Goal: Task Accomplishment & Management: Manage account settings

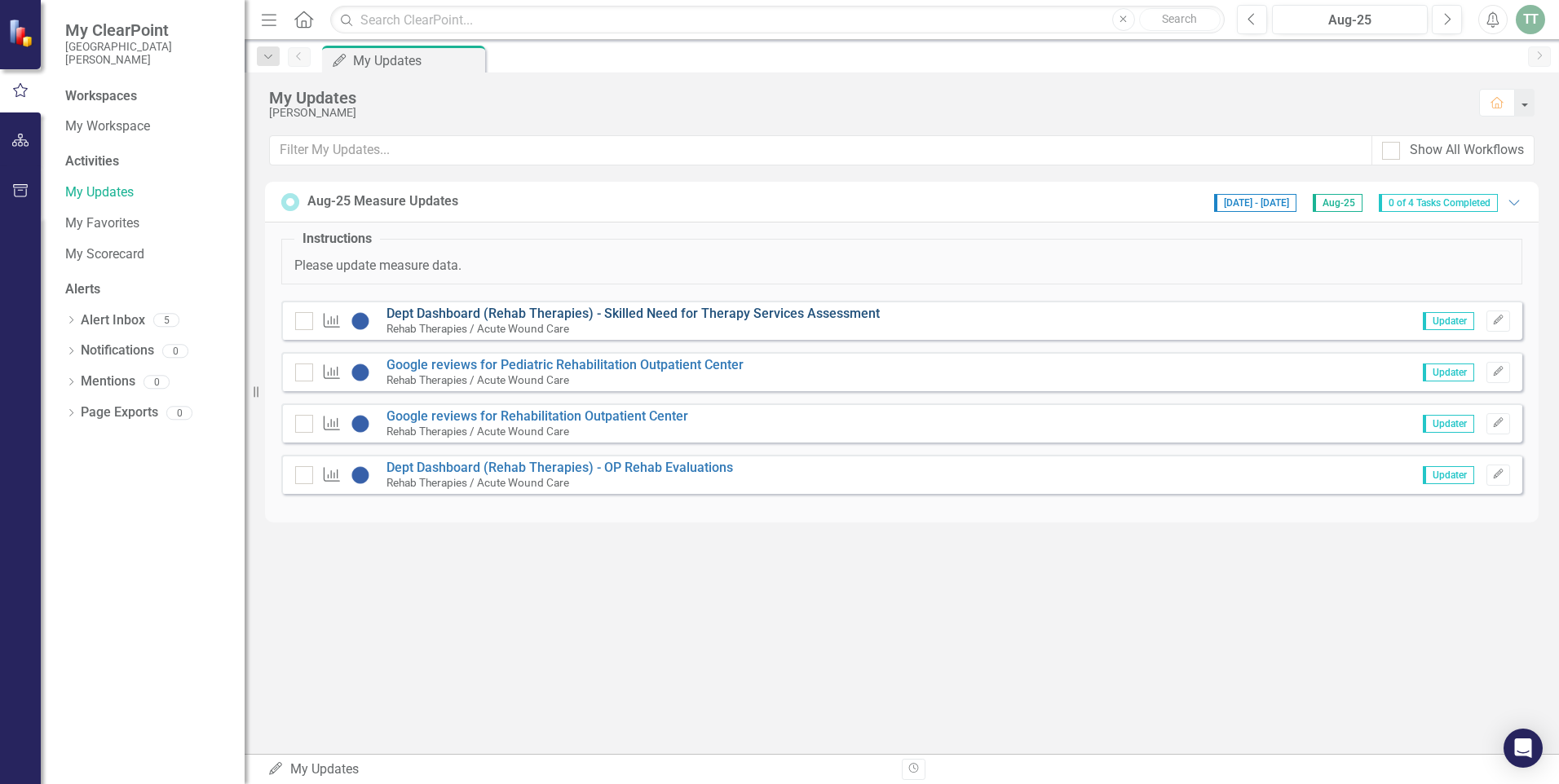
click at [562, 310] on link "Dept Dashboard (Rehab Therapies) - Skilled Need for Therapy Services Assessment" at bounding box center [633, 314] width 493 height 16
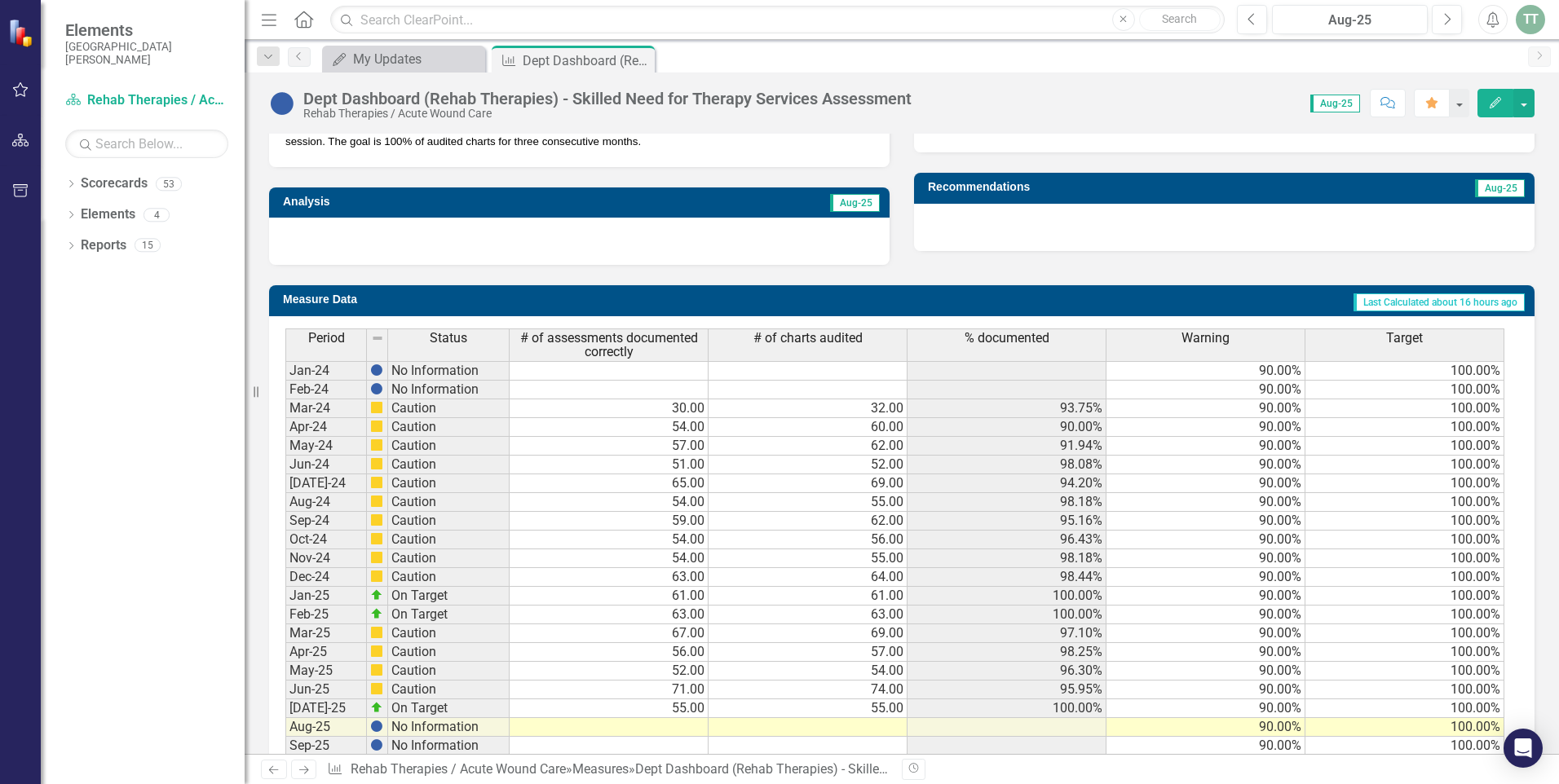
scroll to position [587, 0]
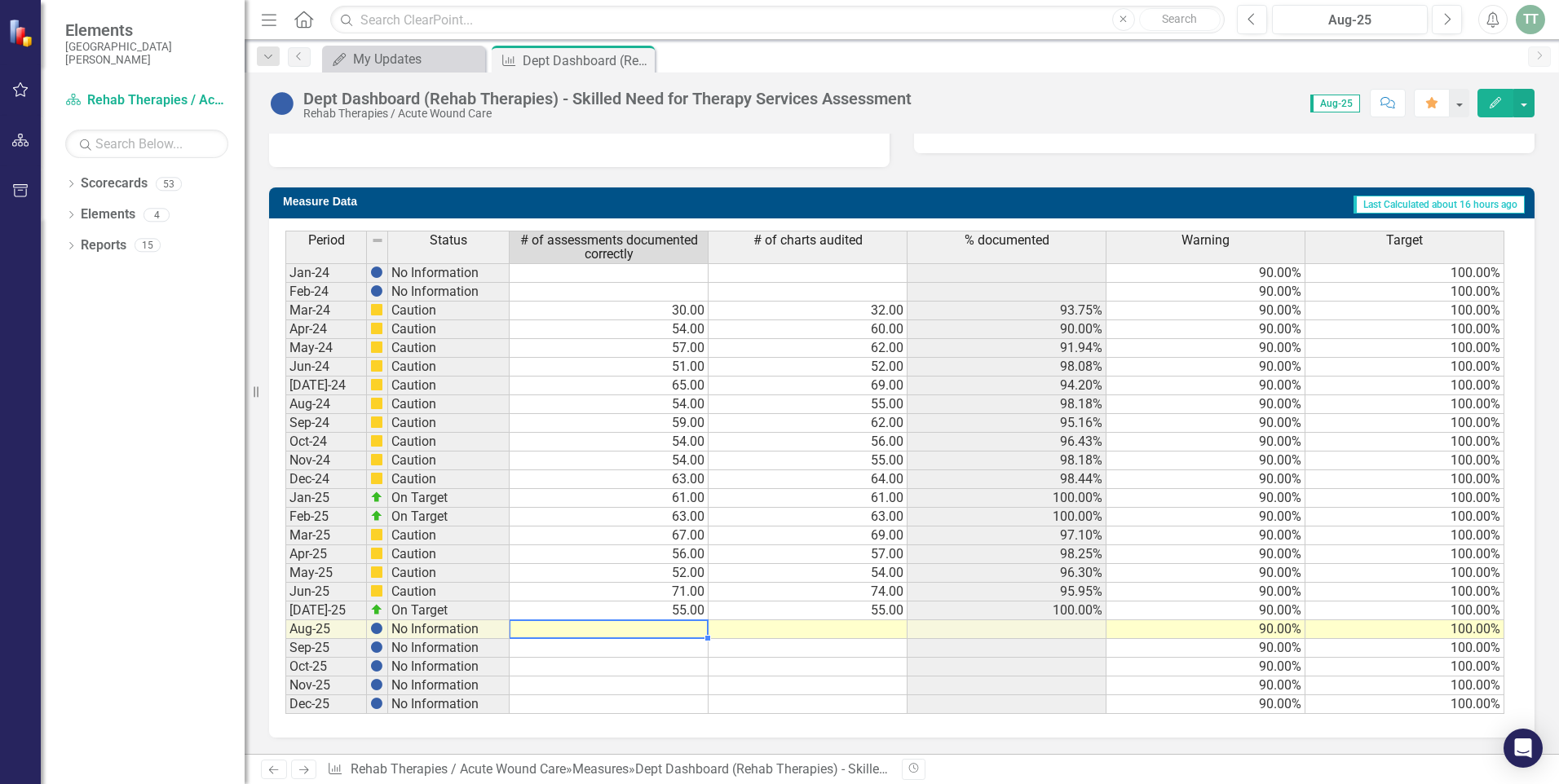
click at [675, 629] on td at bounding box center [609, 630] width 199 height 19
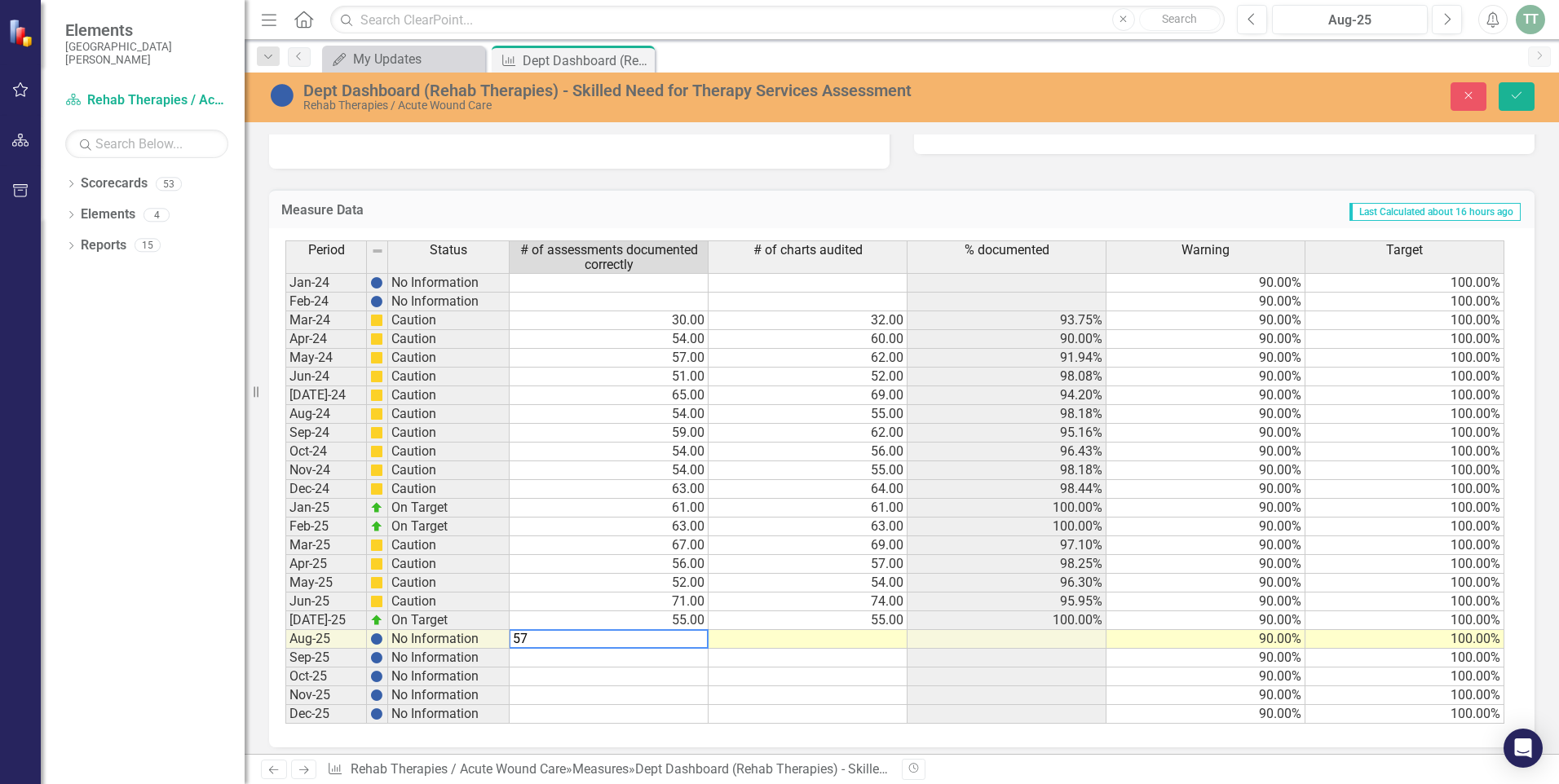
click at [868, 638] on td at bounding box center [808, 639] width 199 height 19
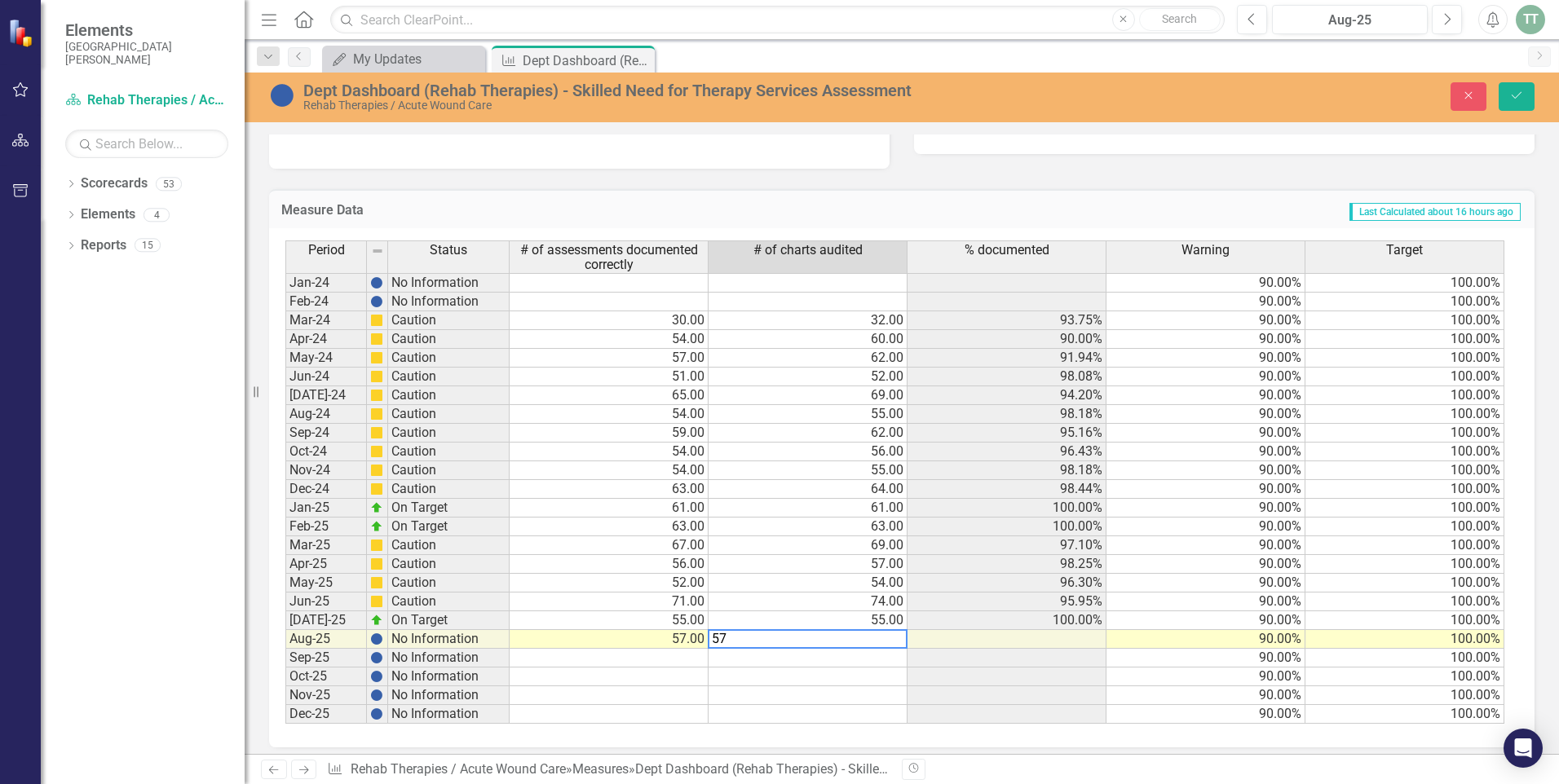
type textarea "57"
click at [978, 642] on td at bounding box center [1007, 639] width 199 height 19
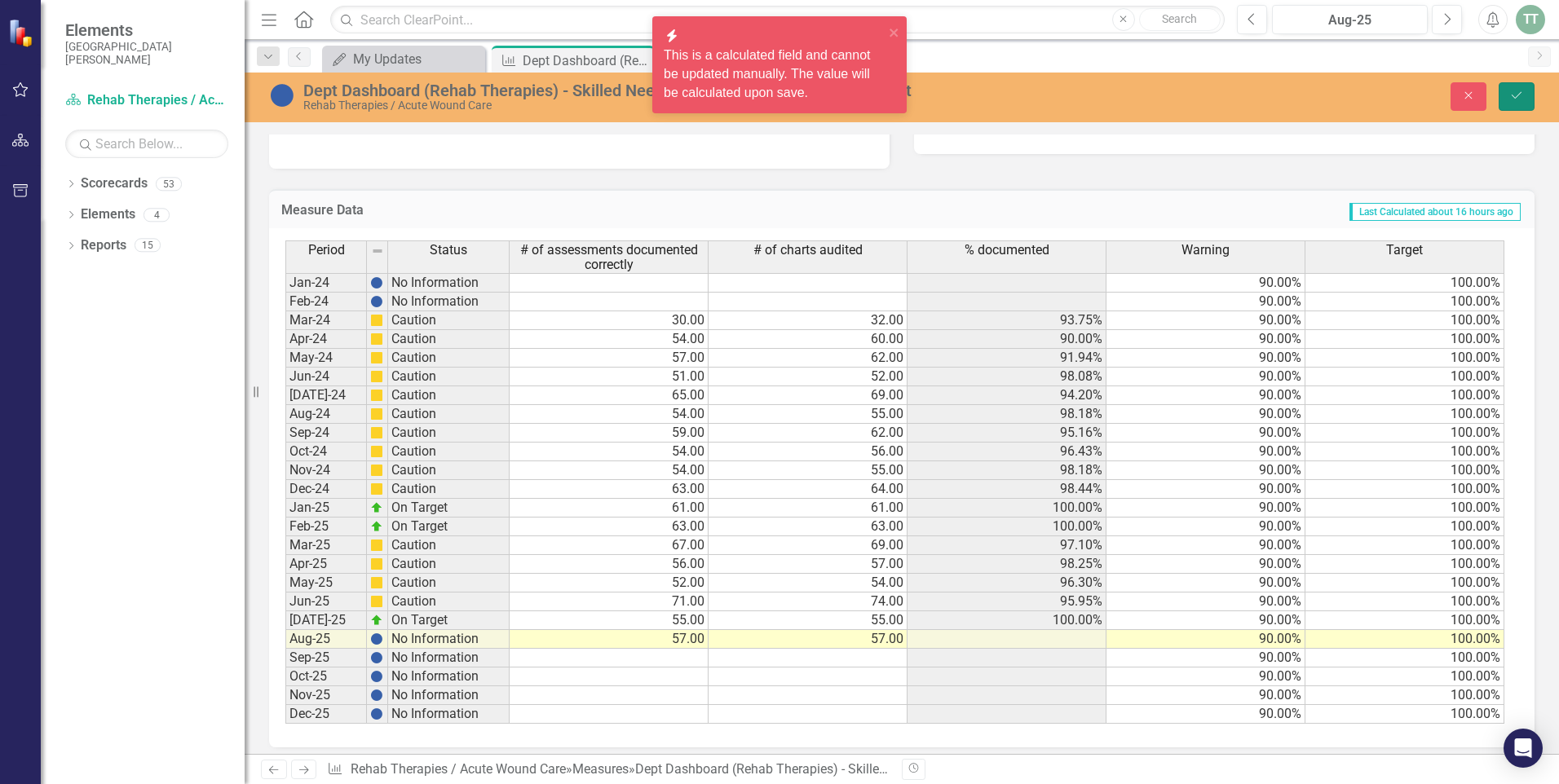
click at [1525, 95] on button "Save" at bounding box center [1515, 96] width 36 height 29
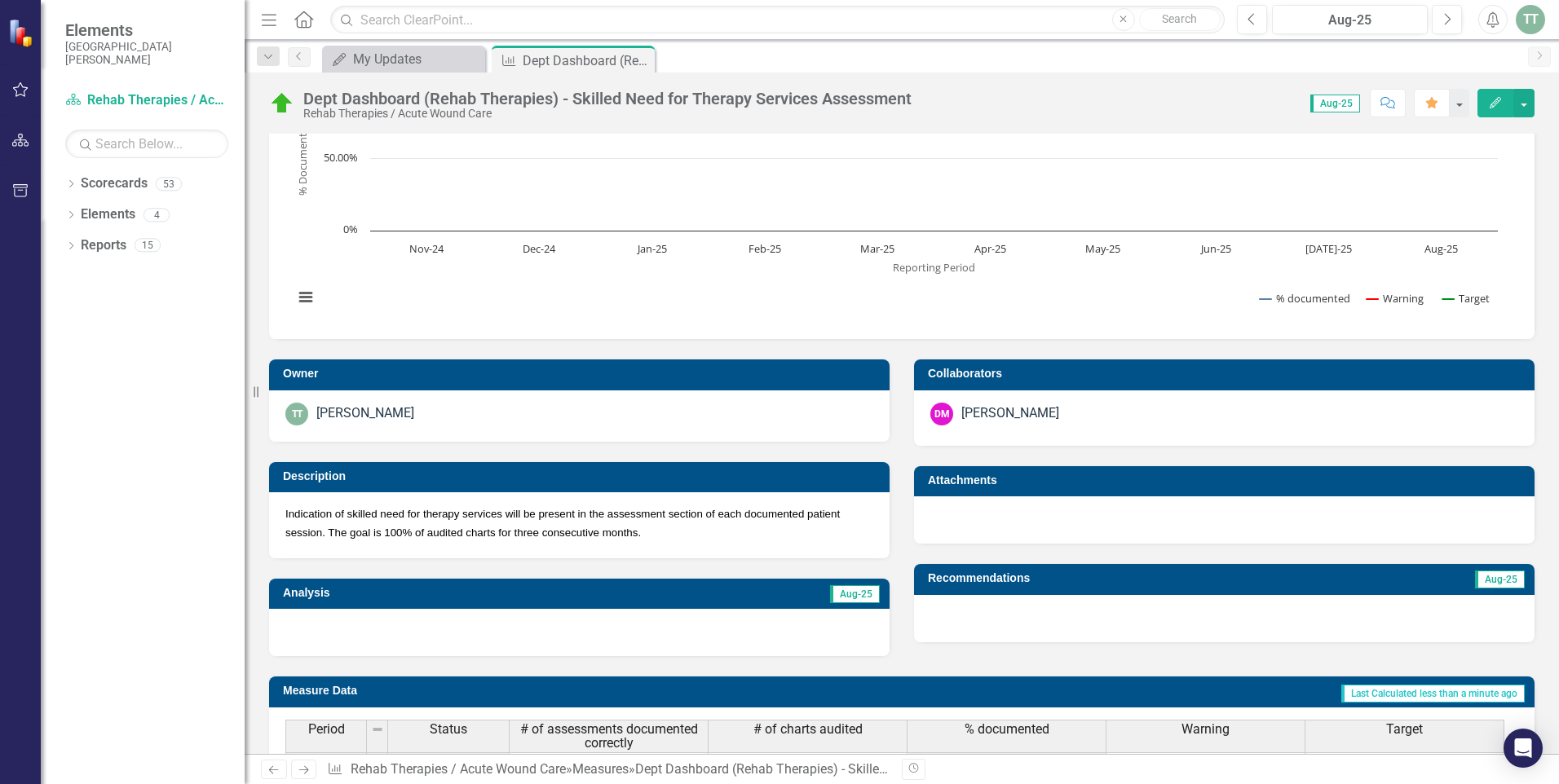
scroll to position [0, 0]
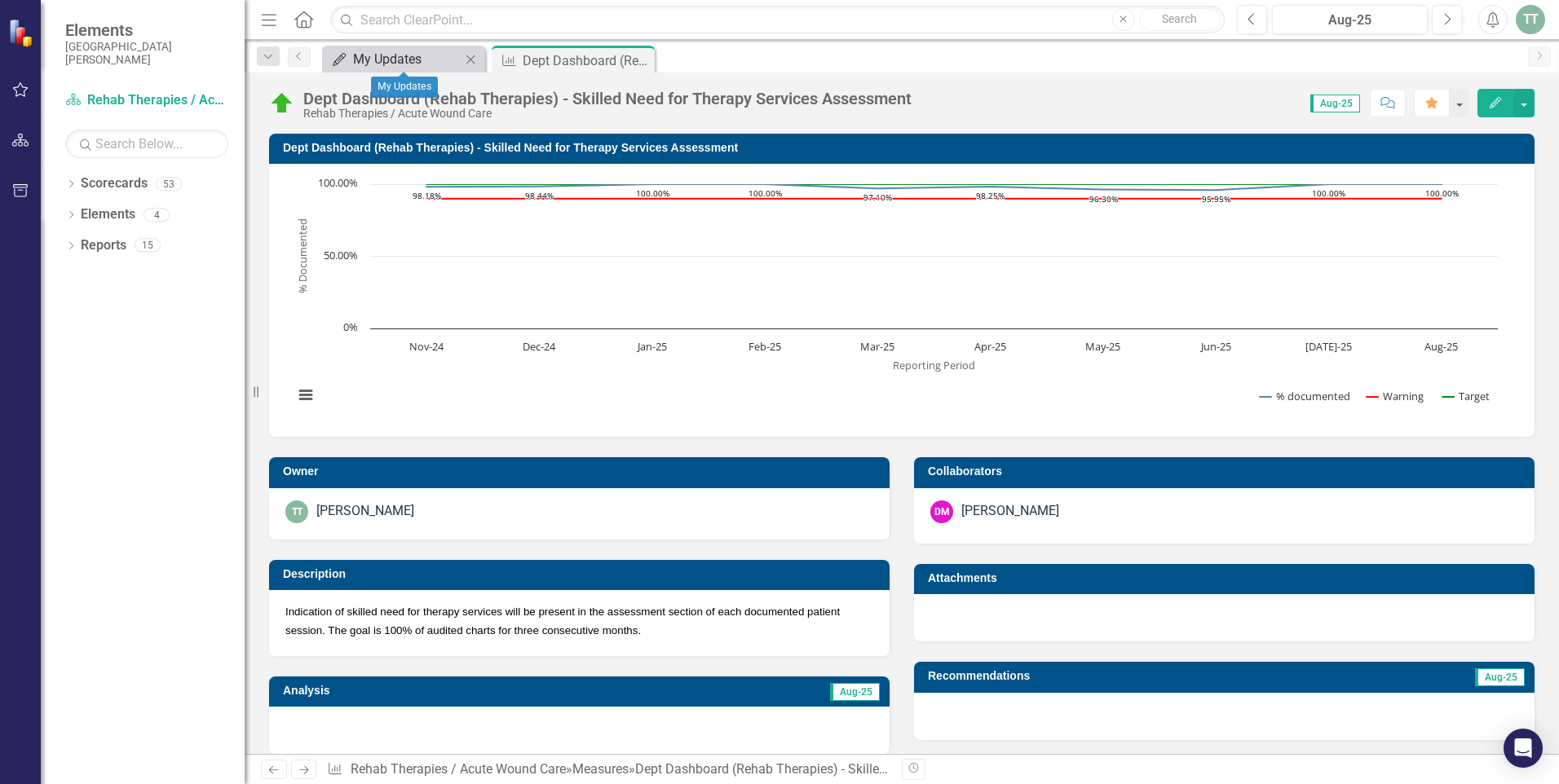
click at [383, 56] on div "My Updates" at bounding box center [406, 58] width 107 height 20
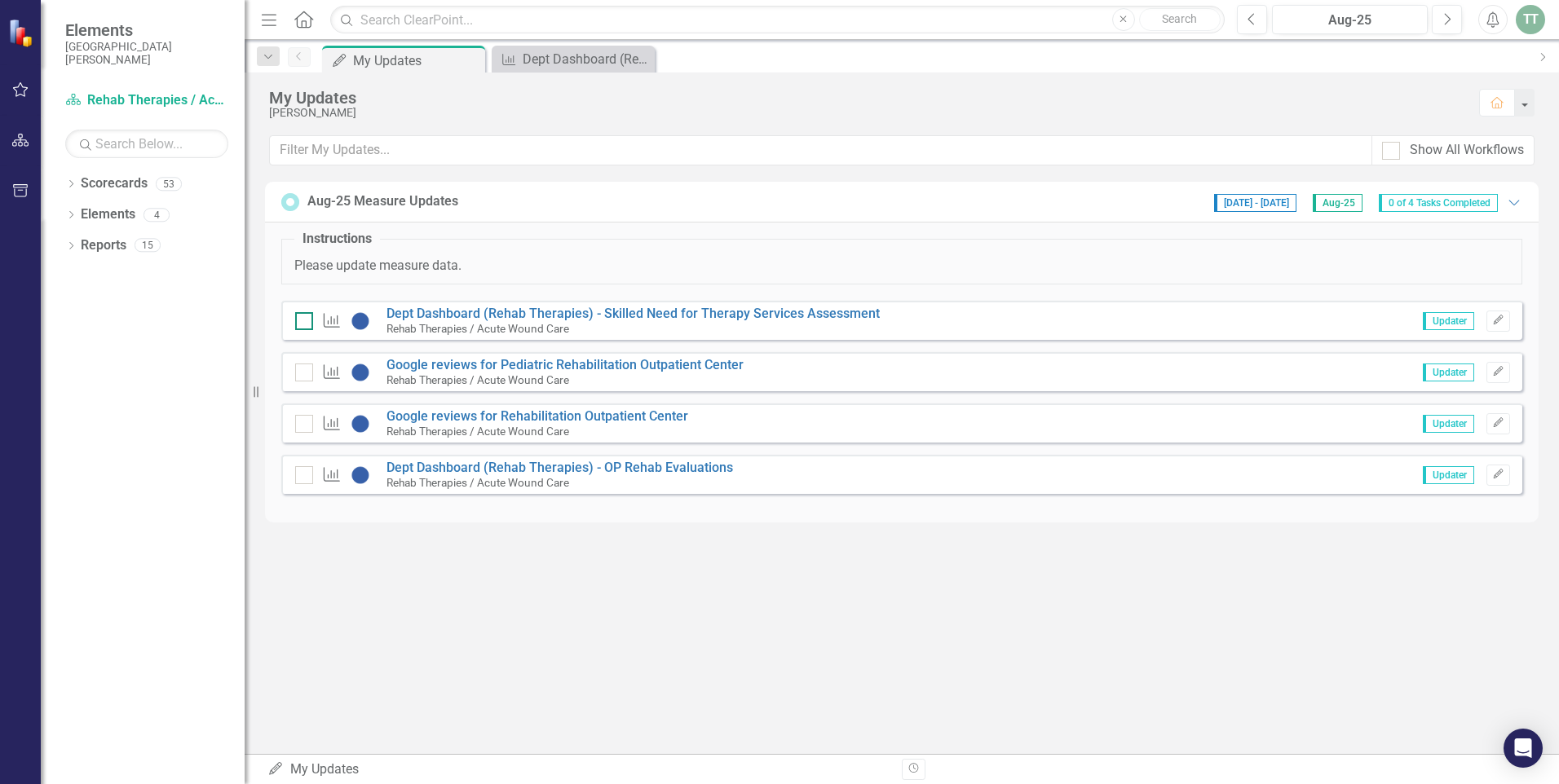
click at [307, 321] on div at bounding box center [304, 321] width 18 height 18
click at [306, 321] on input "checkbox" at bounding box center [301, 317] width 10 height 10
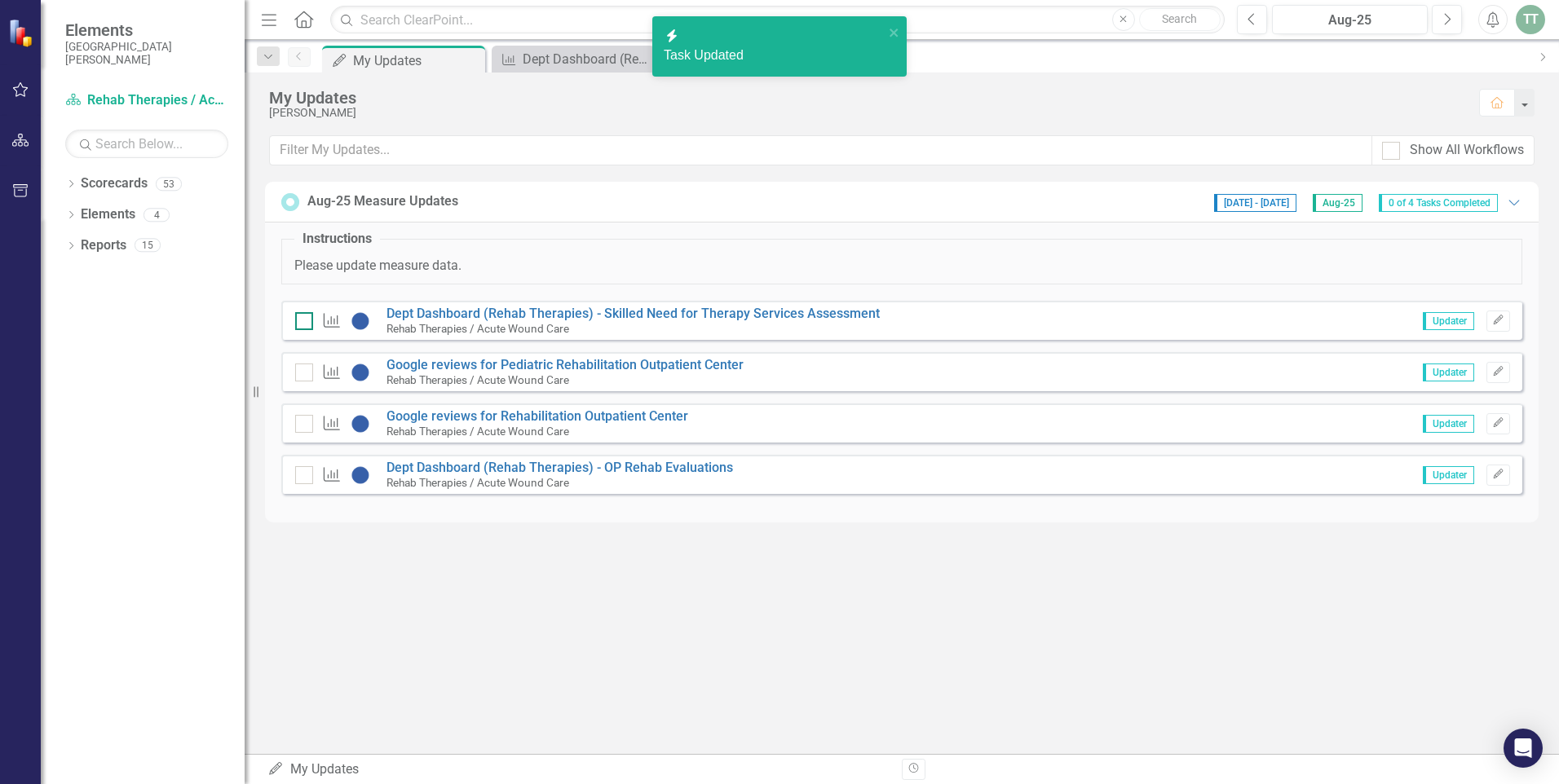
checkbox input "true"
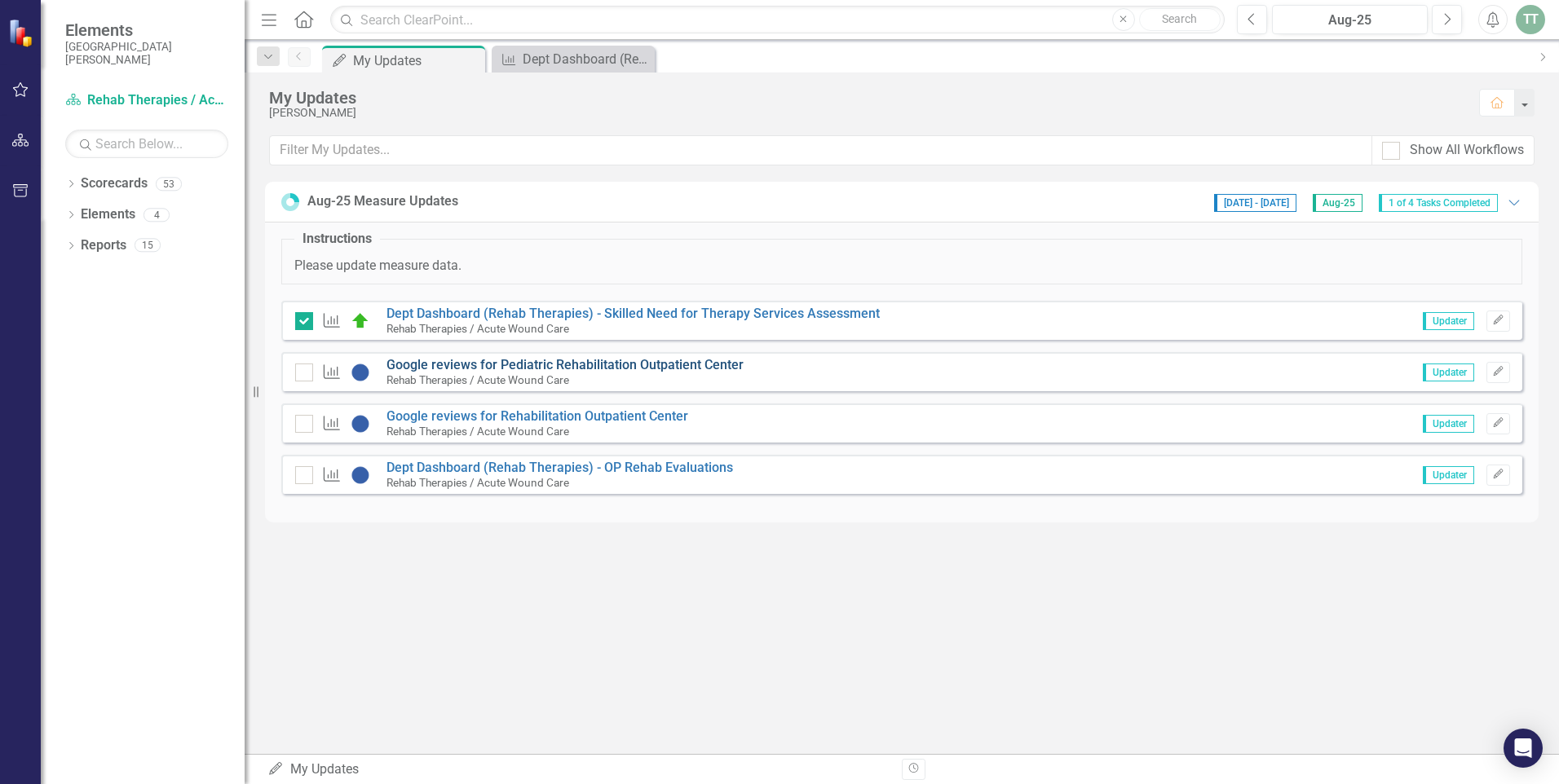
click at [624, 362] on link "Google reviews for Pediatric Rehabilitation Outpatient Center" at bounding box center [565, 365] width 357 height 16
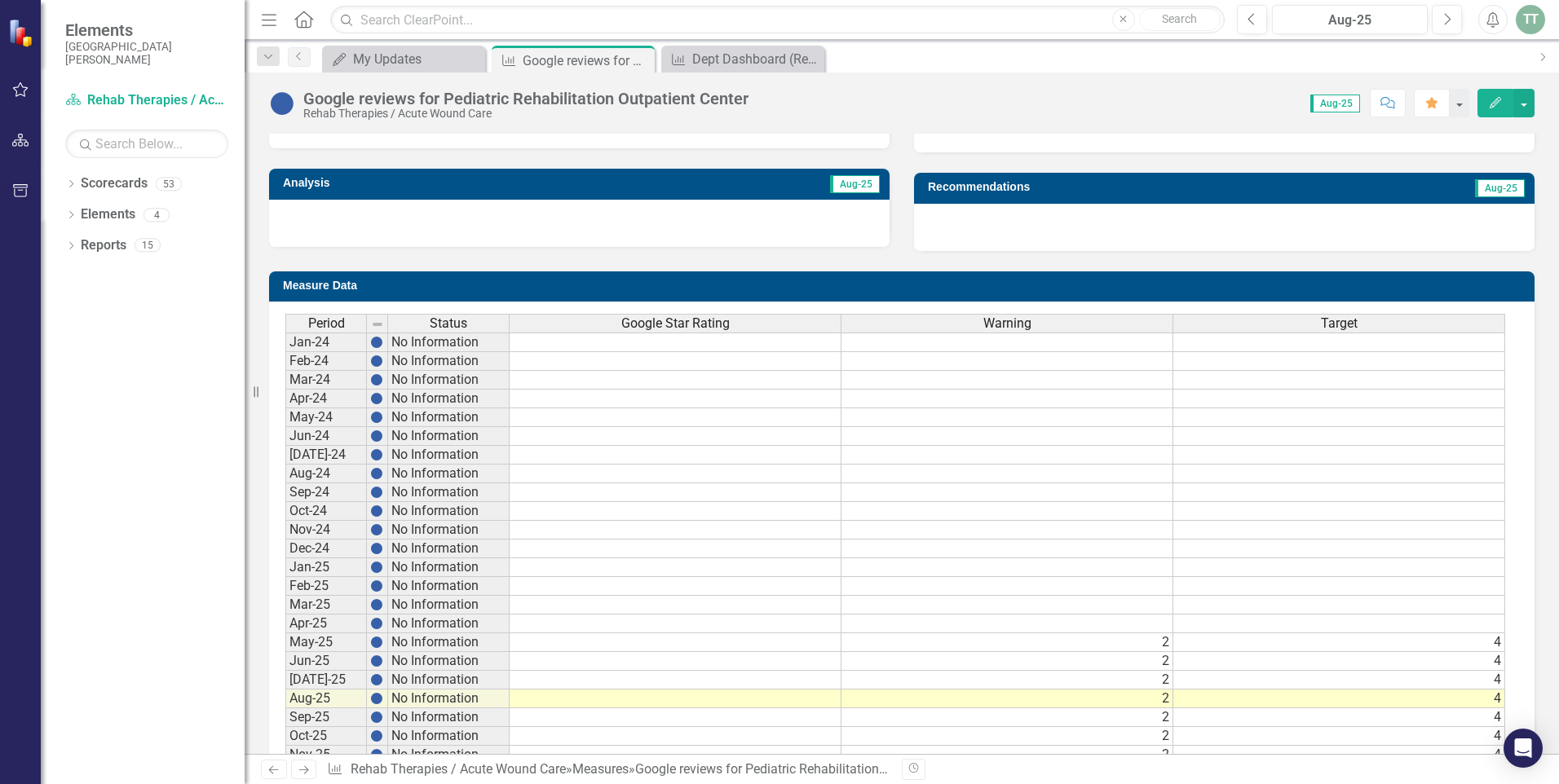
scroll to position [559, 0]
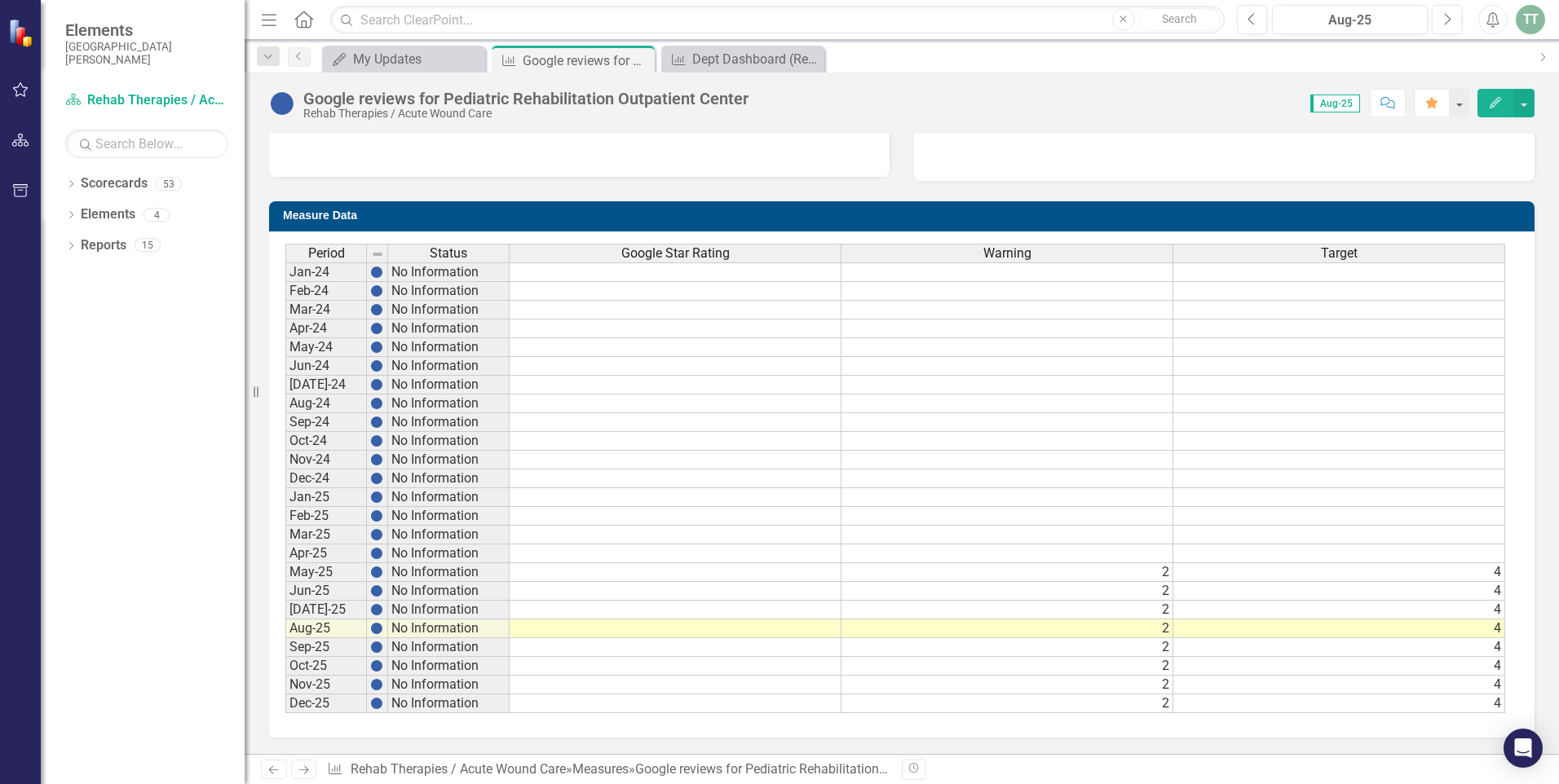
click at [627, 611] on td at bounding box center [675, 610] width 332 height 19
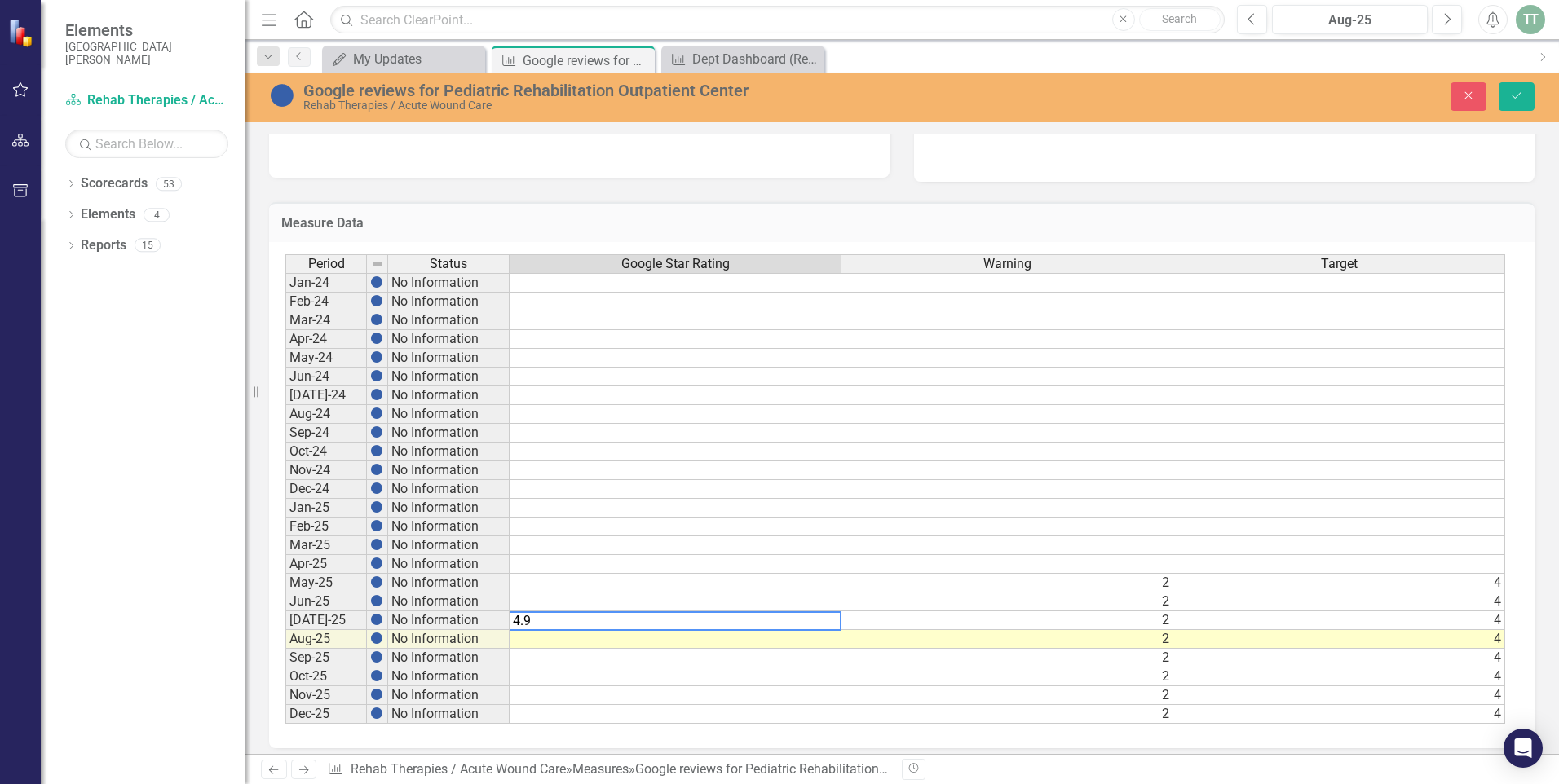
click at [600, 641] on td at bounding box center [675, 639] width 332 height 19
type textarea "4.9"
click at [285, 612] on div "Period Status Google Star Rating Warning Target Jan-24 No Information Feb-24 No…" at bounding box center [285, 489] width 0 height 470
click at [681, 623] on td "5" at bounding box center [675, 621] width 332 height 19
click at [1512, 91] on icon "Save" at bounding box center [1515, 95] width 15 height 11
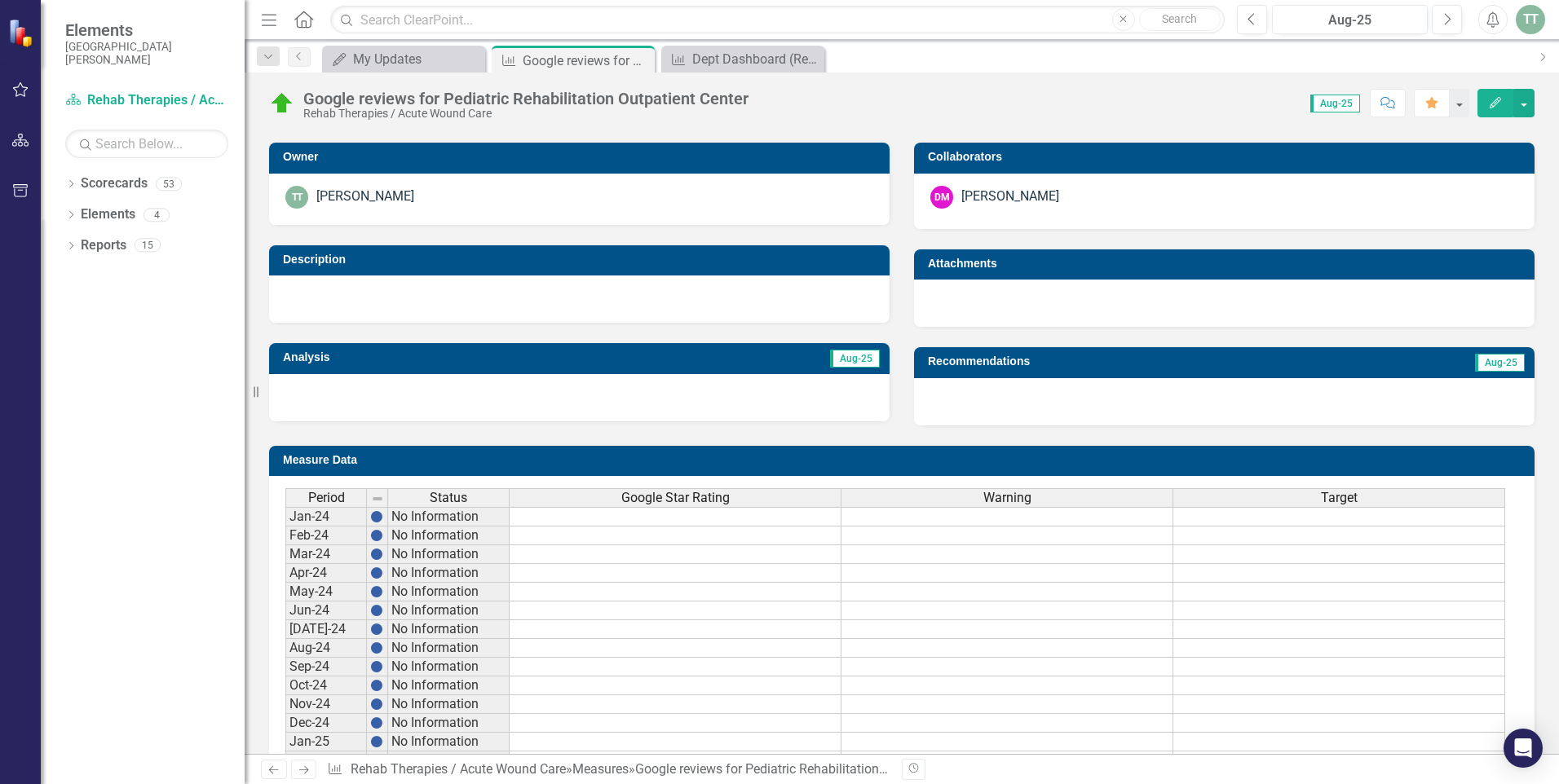
scroll to position [0, 0]
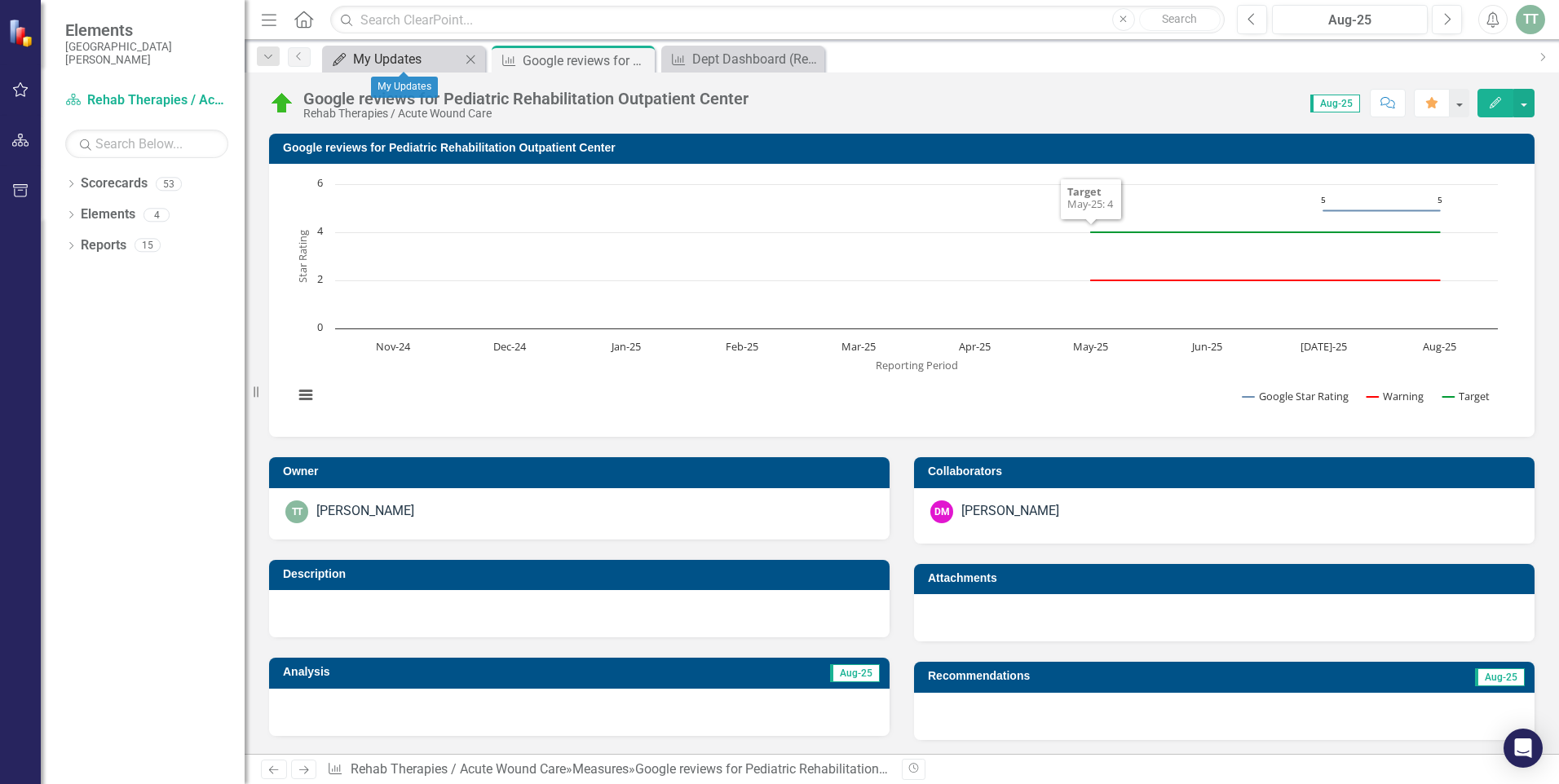
click at [395, 51] on div "My Updates" at bounding box center [406, 58] width 107 height 20
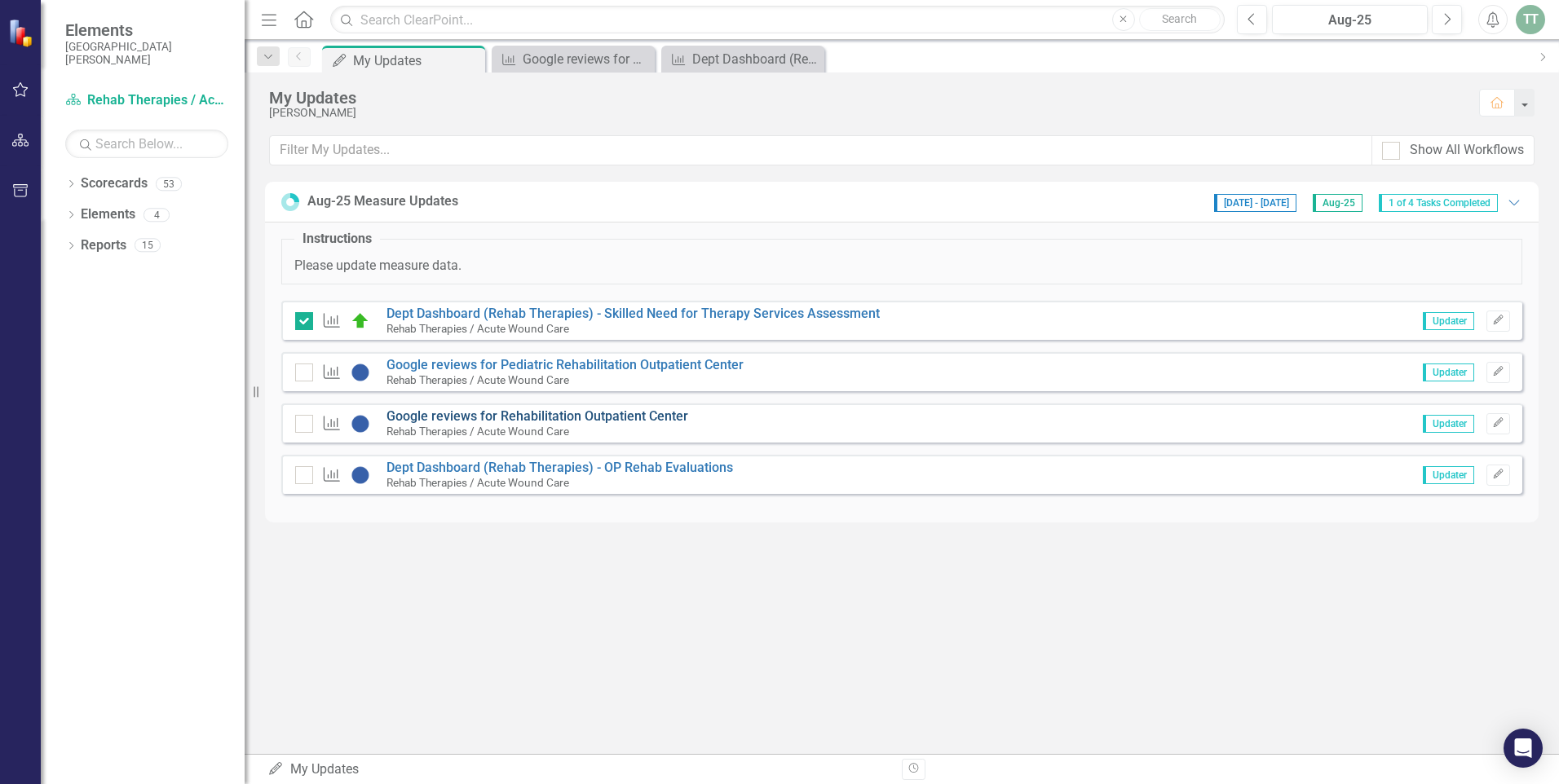
click at [512, 414] on link "Google reviews for Rehabilitation Outpatient Center" at bounding box center [537, 416] width 302 height 16
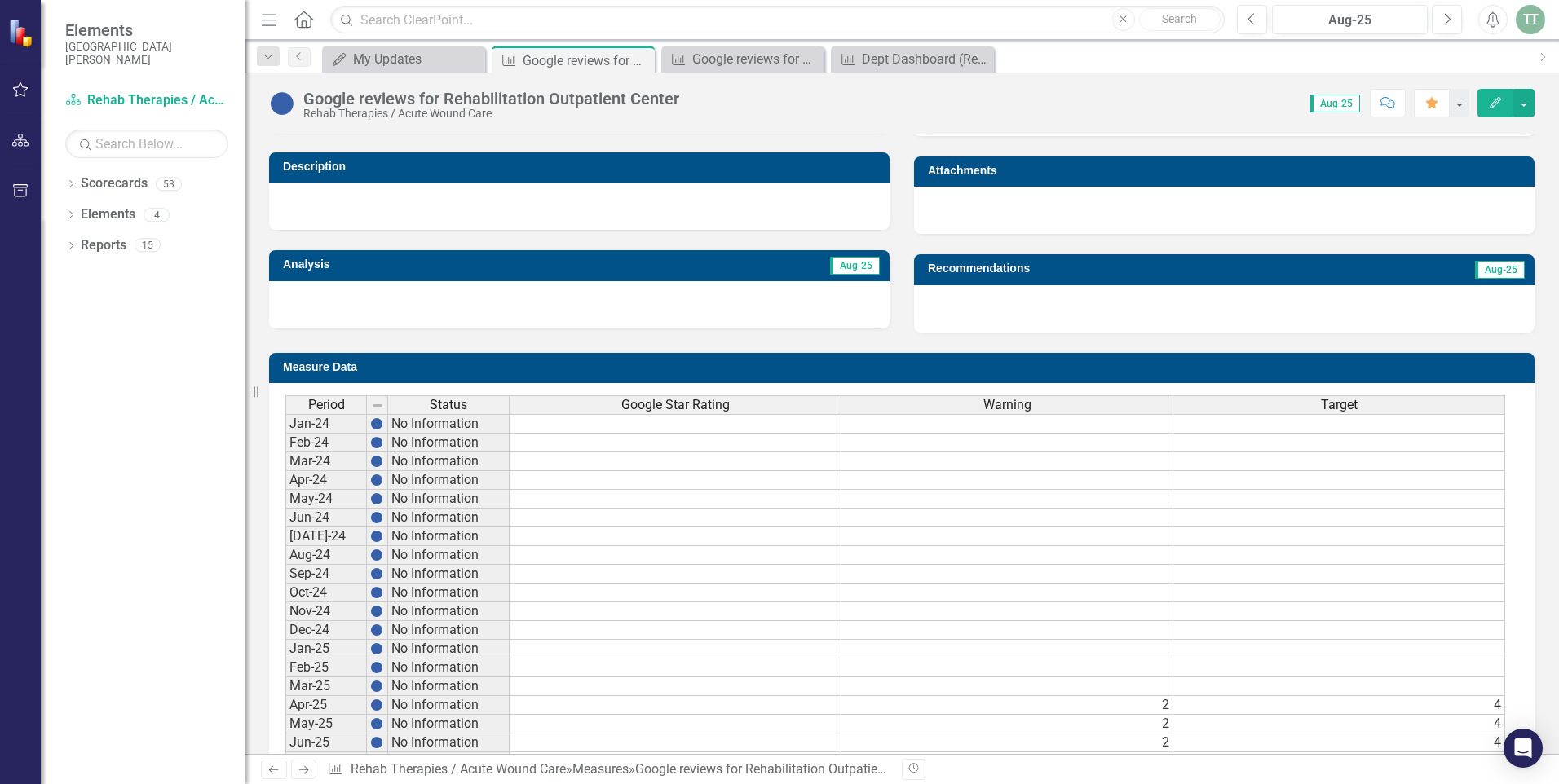
scroll to position [559, 0]
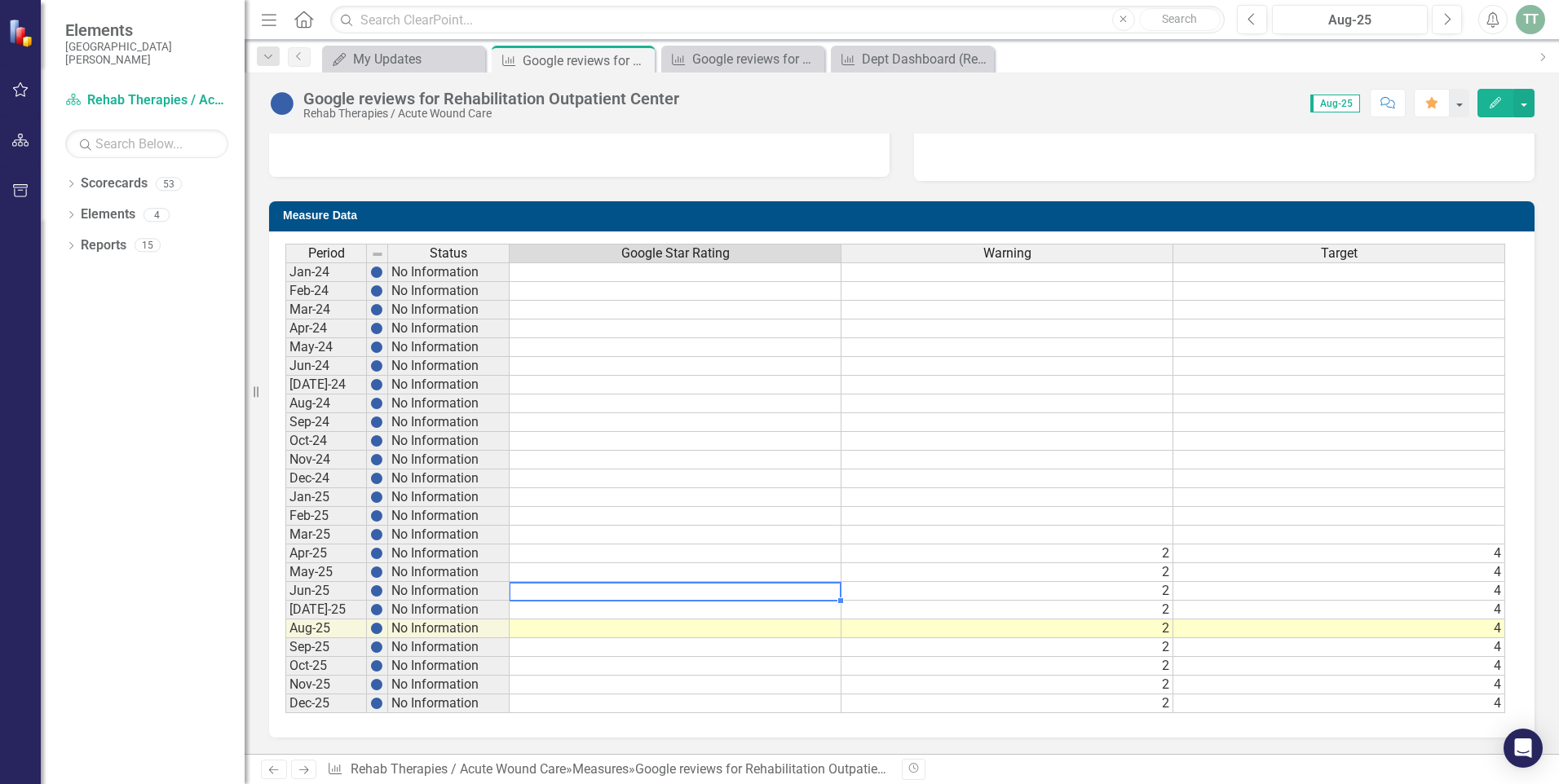
click at [555, 591] on td at bounding box center [675, 591] width 332 height 19
click at [559, 609] on td at bounding box center [675, 610] width 332 height 19
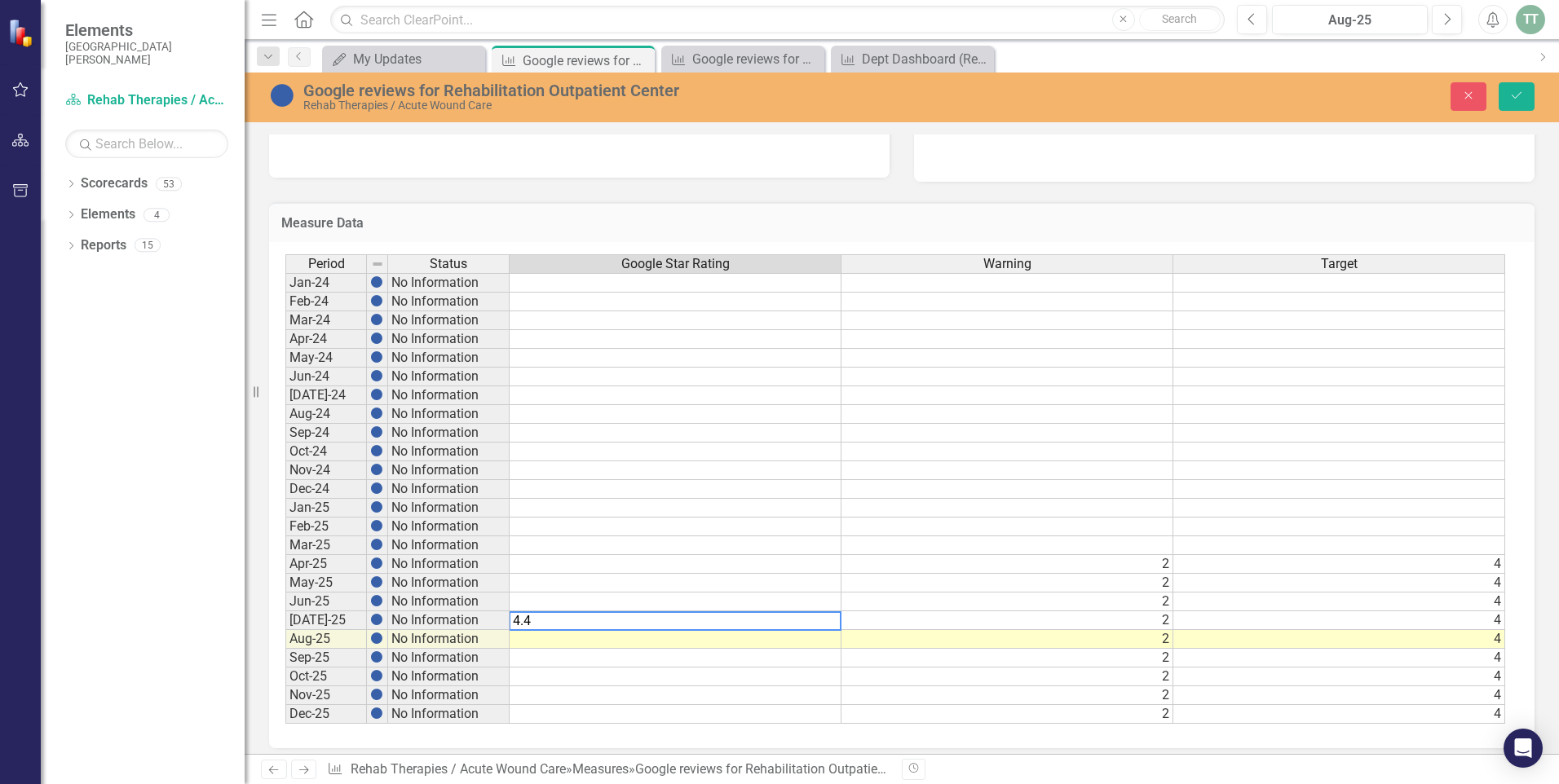
click at [566, 639] on td at bounding box center [675, 639] width 332 height 19
type textarea "4.4"
click at [546, 603] on td at bounding box center [675, 602] width 332 height 19
click at [1526, 94] on button "Save" at bounding box center [1515, 96] width 36 height 29
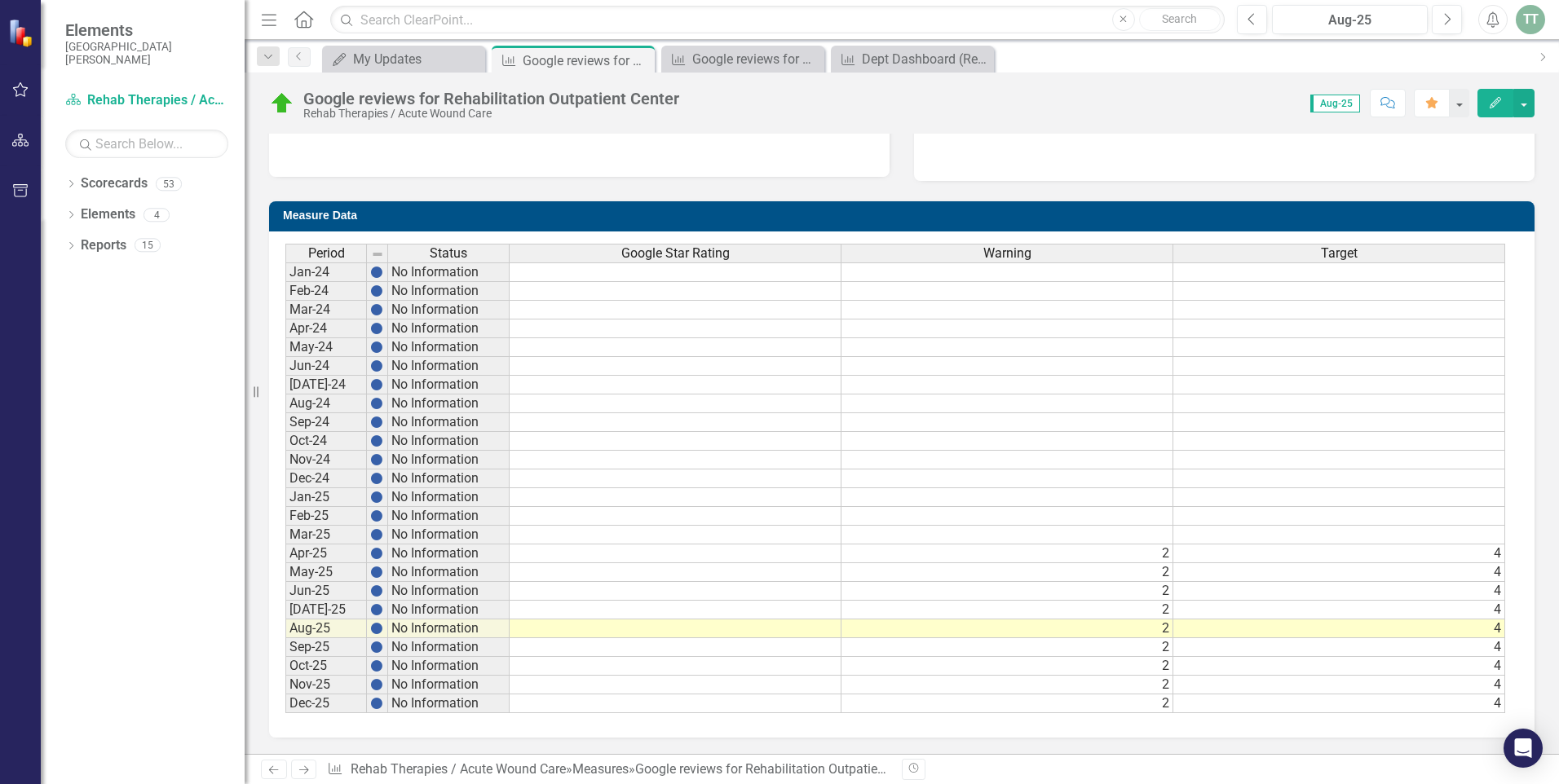
scroll to position [70, 0]
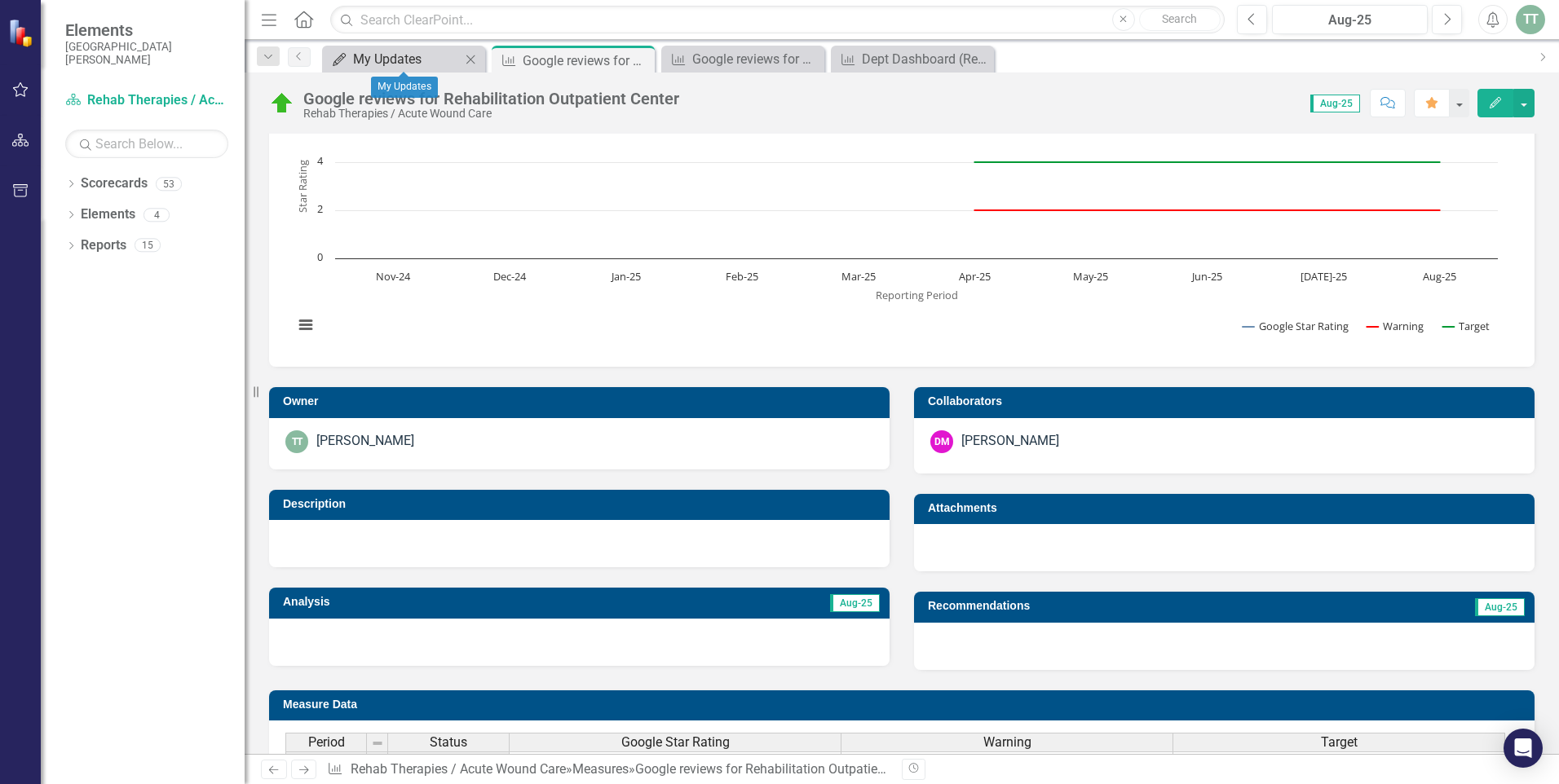
click at [395, 57] on div "My Updates" at bounding box center [406, 58] width 107 height 20
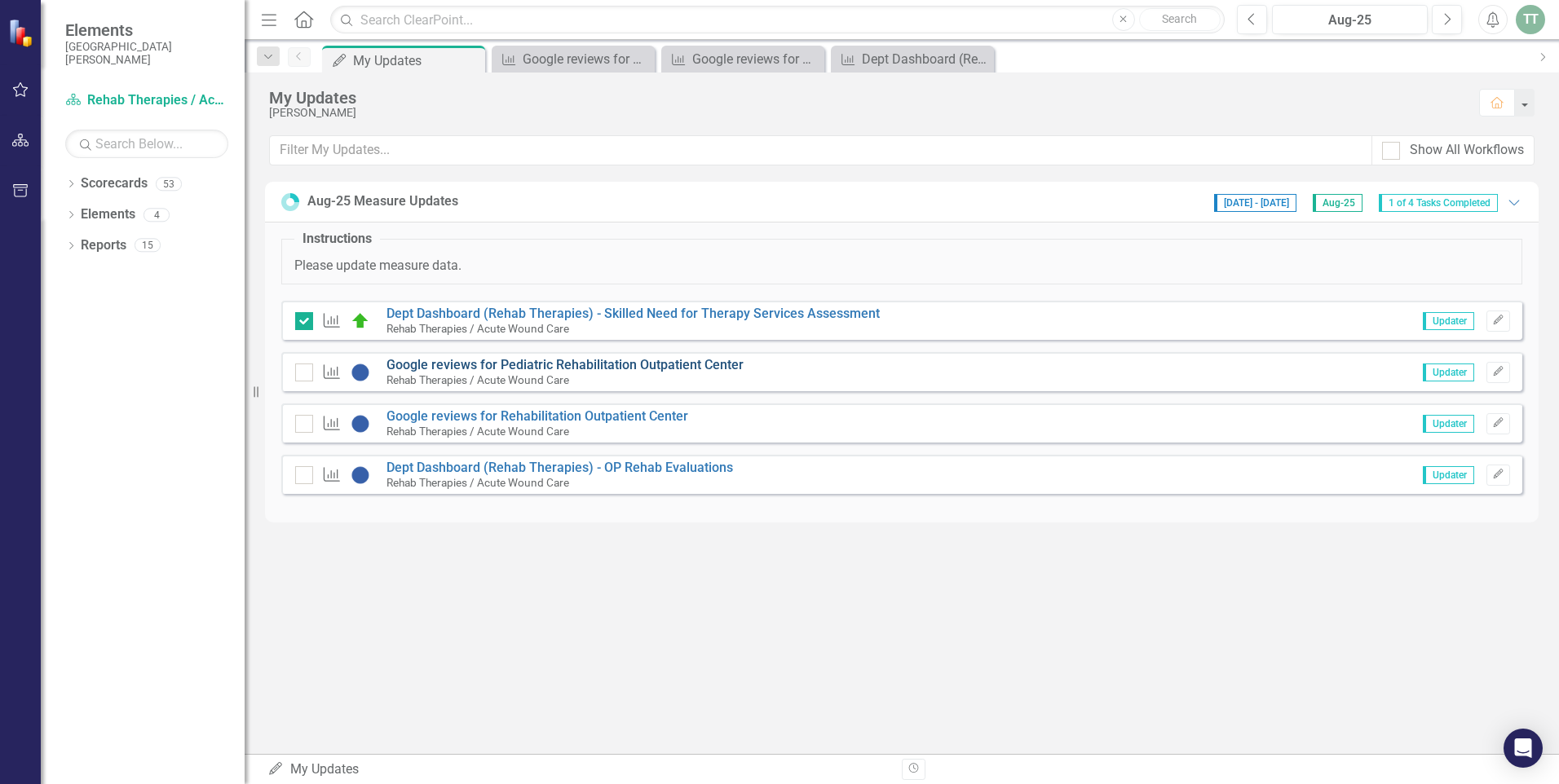
click at [512, 367] on link "Google reviews for Pediatric Rehabilitation Outpatient Center" at bounding box center [565, 365] width 357 height 16
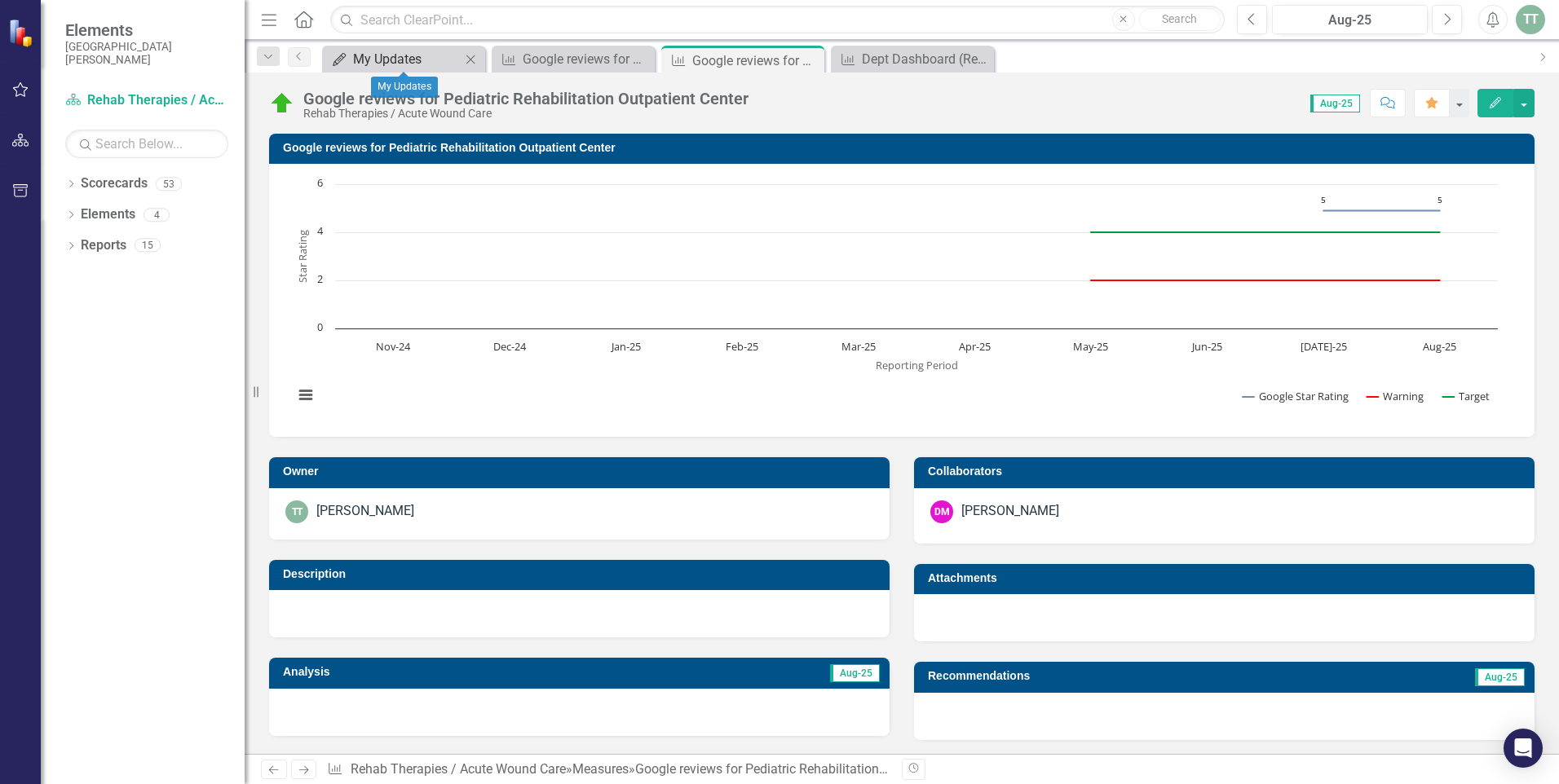
click at [407, 59] on div "My Updates" at bounding box center [406, 58] width 107 height 20
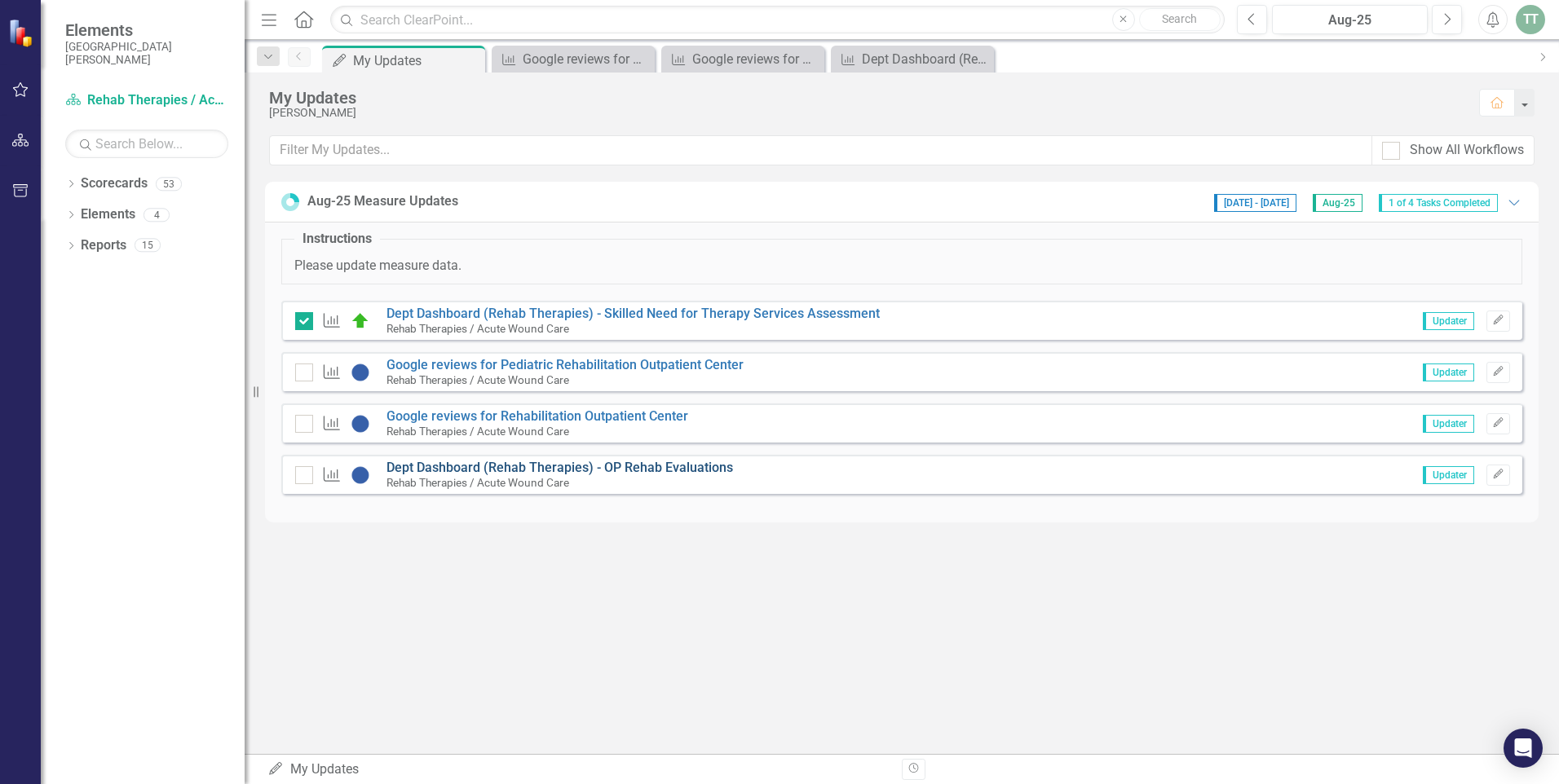
click at [490, 467] on link "Dept Dashboard (Rehab Therapies) - OP Rehab Evaluations" at bounding box center [559, 468] width 347 height 16
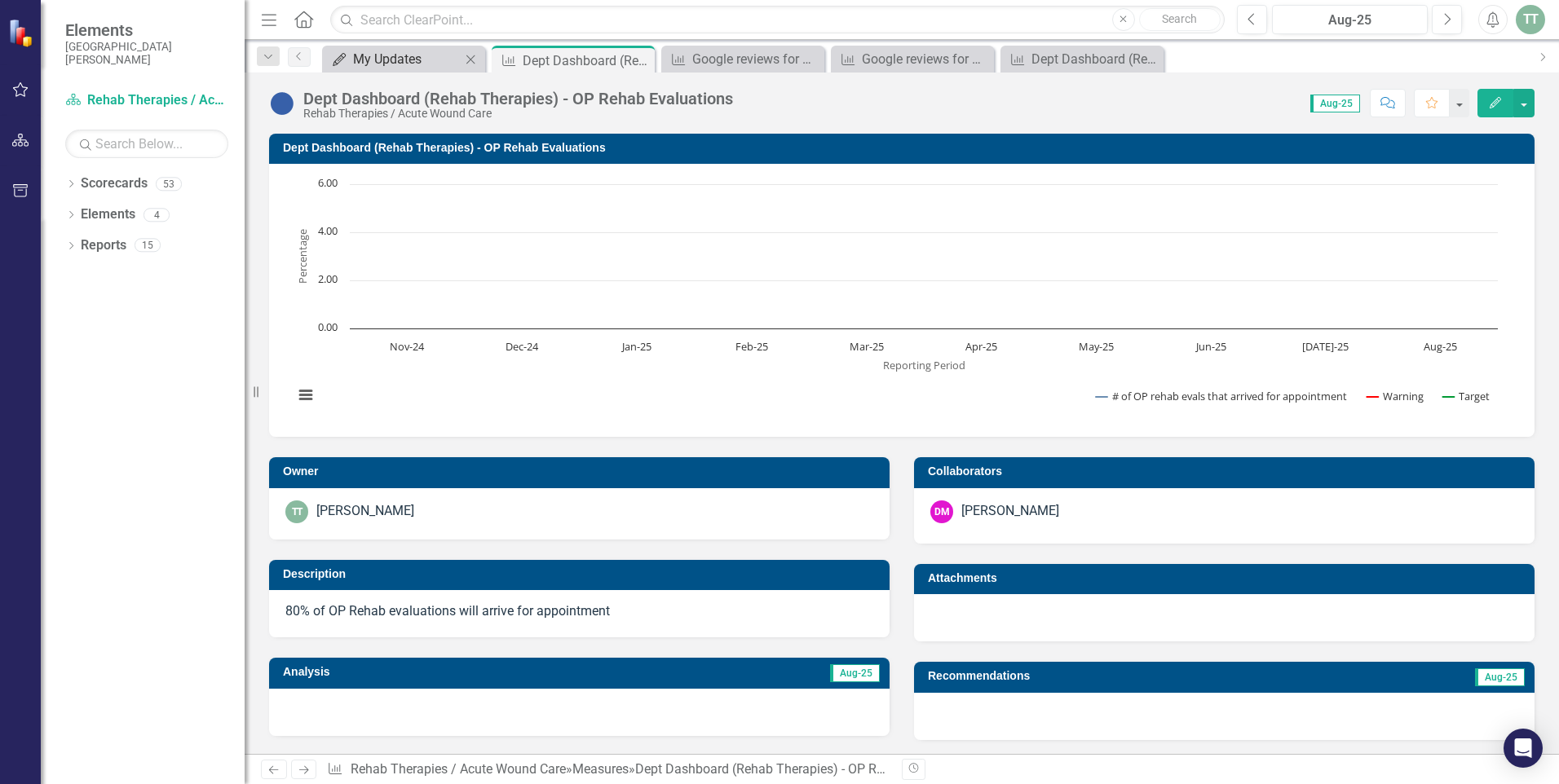
click at [390, 53] on div "My Updates" at bounding box center [406, 58] width 107 height 20
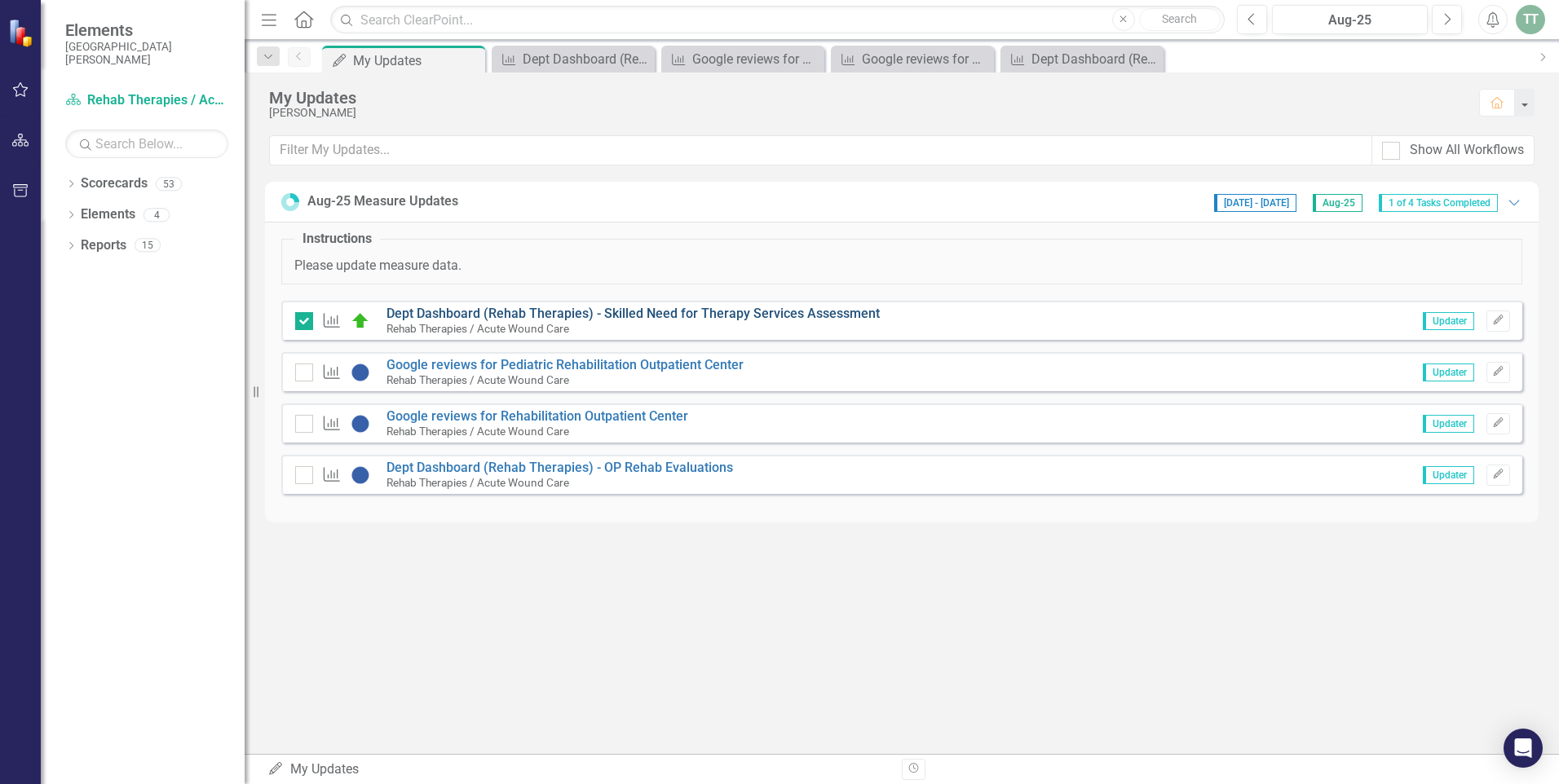
click at [693, 309] on link "Dept Dashboard (Rehab Therapies) - Skilled Need for Therapy Services Assessment" at bounding box center [633, 314] width 493 height 16
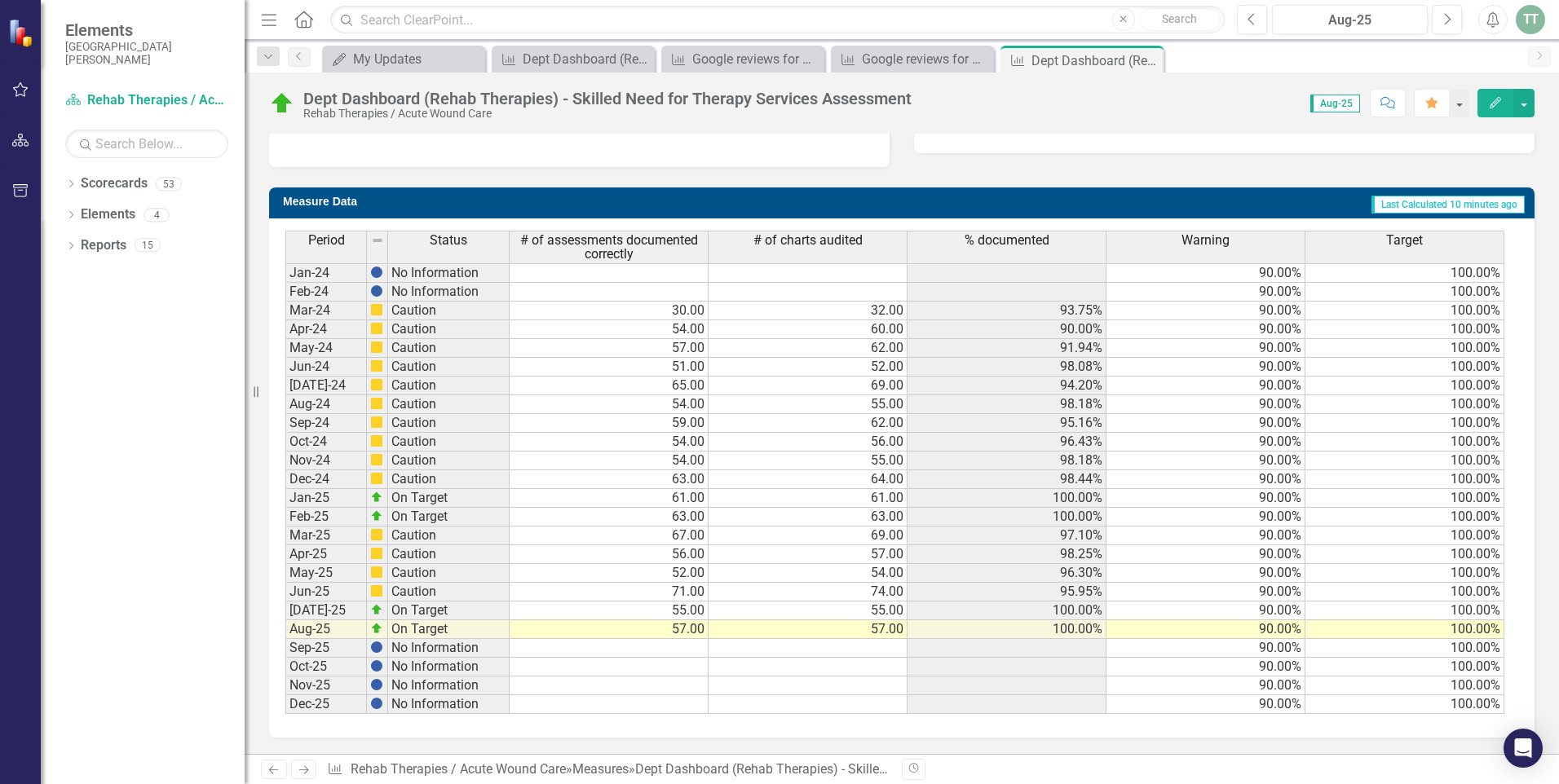
scroll to position [98, 0]
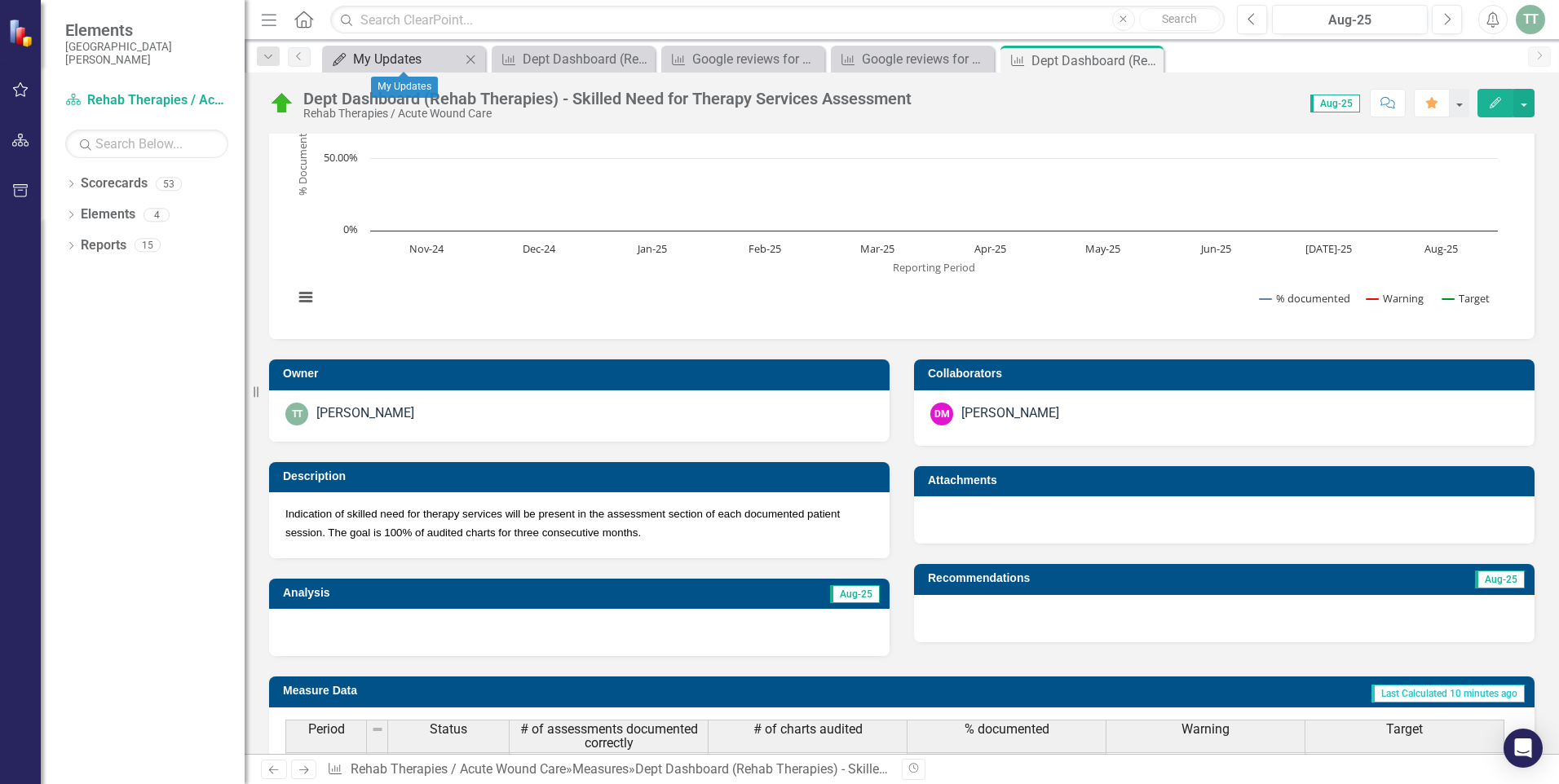
click at [400, 54] on div "My Updates" at bounding box center [406, 58] width 107 height 20
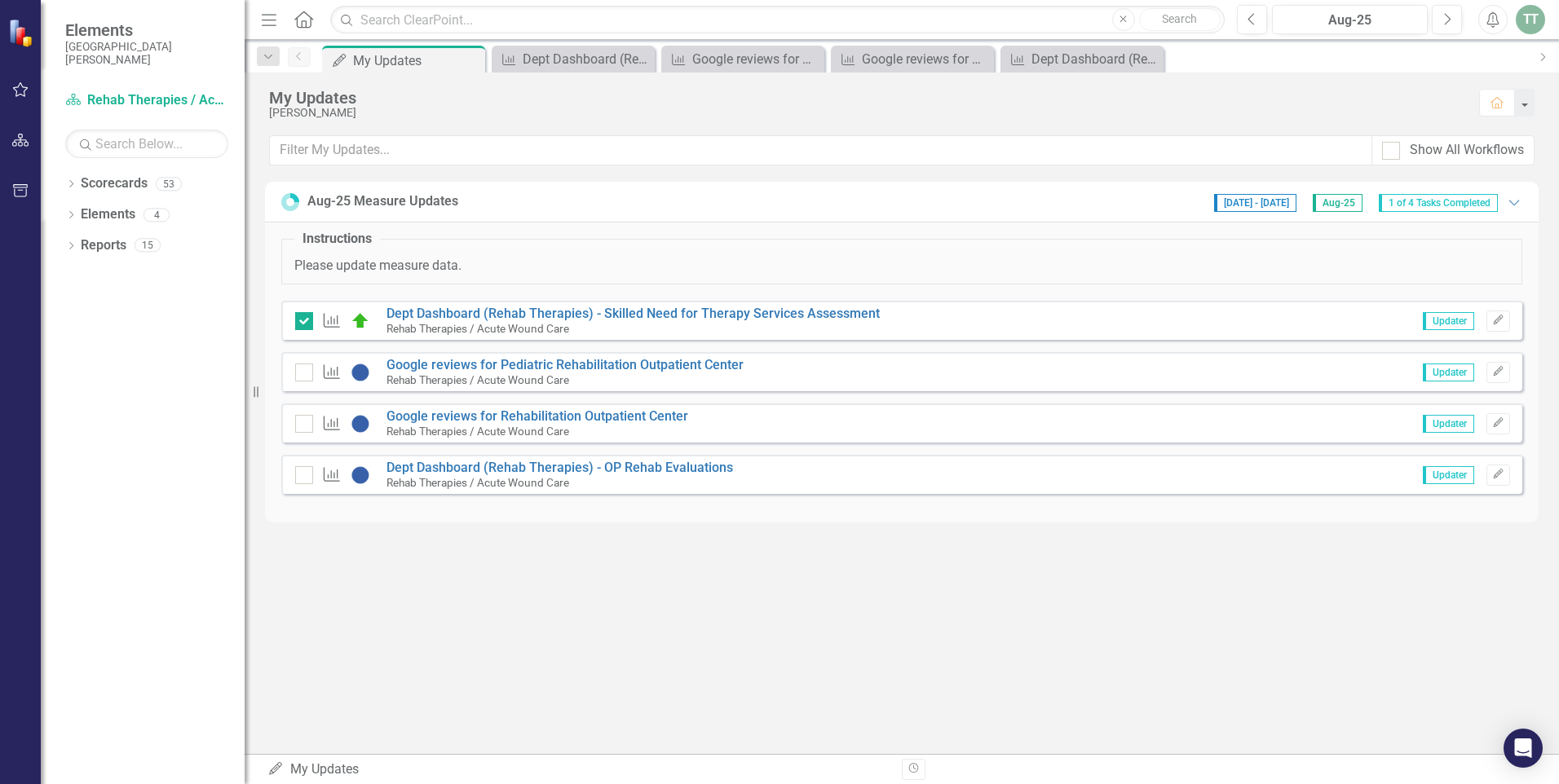
click at [1531, 14] on div "TT" at bounding box center [1530, 20] width 30 height 30
click at [1483, 202] on link "Logout Log Out" at bounding box center [1480, 206] width 129 height 30
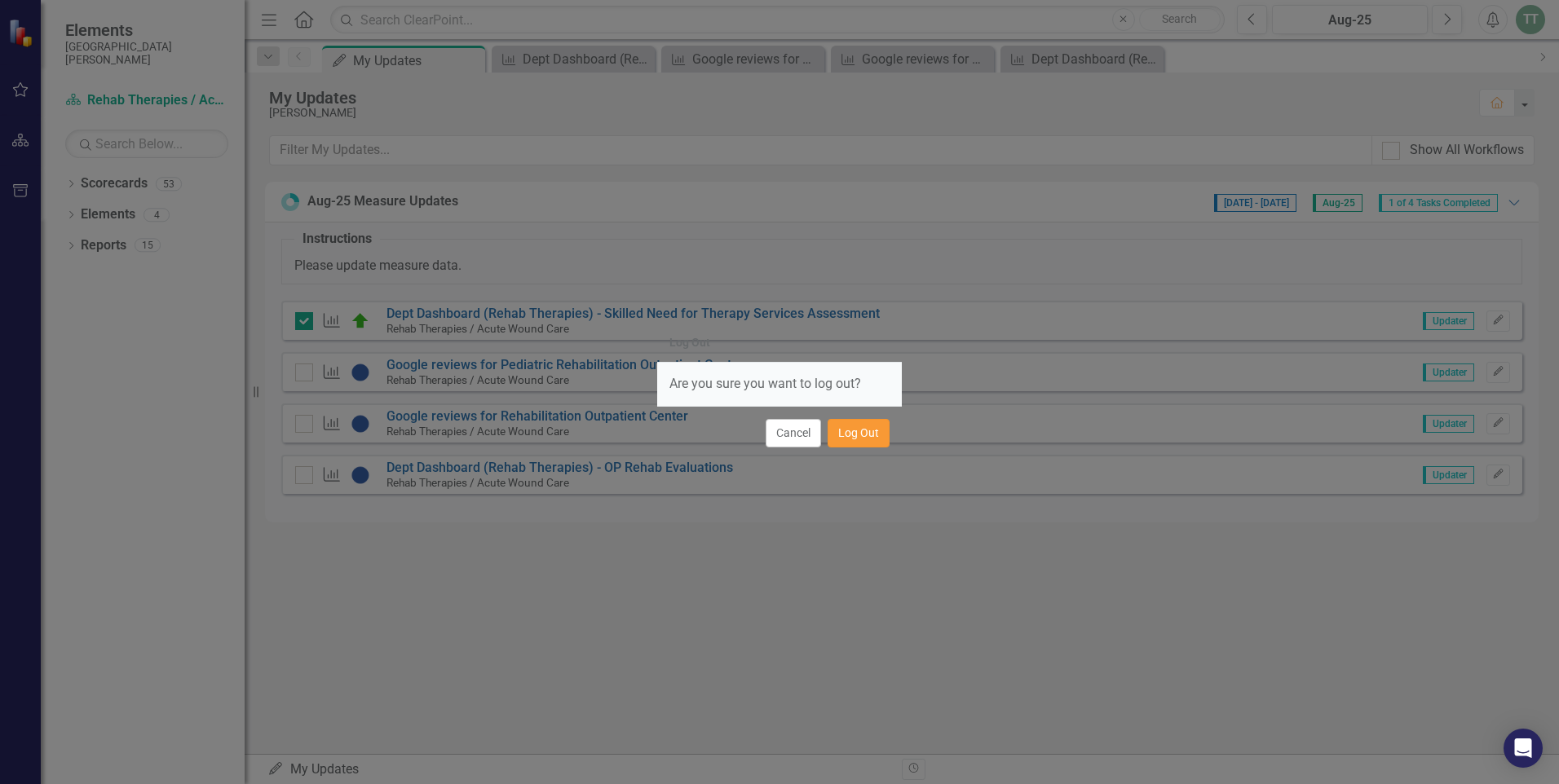
click at [860, 429] on button "Log Out" at bounding box center [857, 433] width 62 height 29
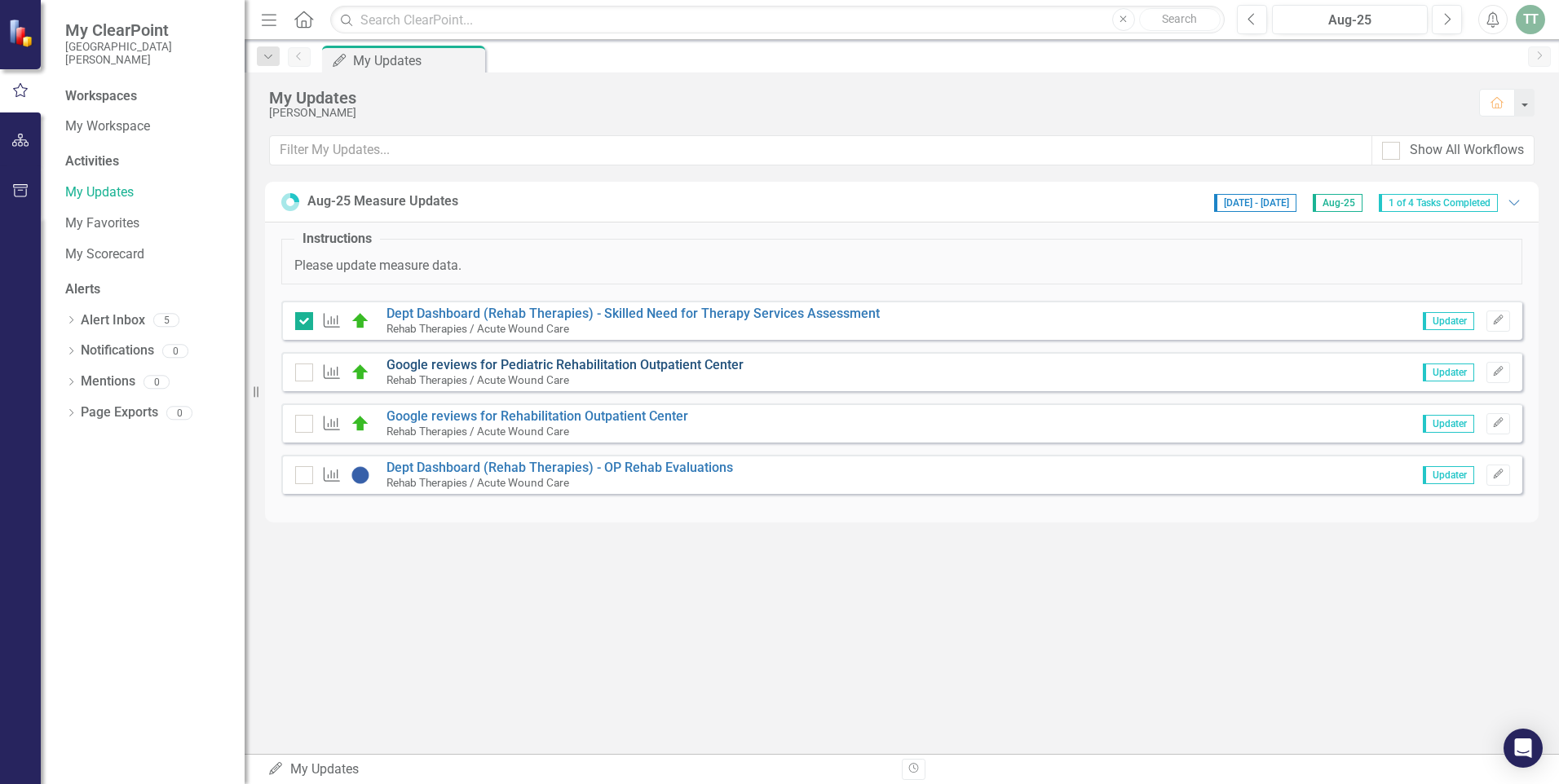
click at [522, 362] on link "Google reviews for Pediatric Rehabilitation Outpatient Center" at bounding box center [565, 365] width 357 height 16
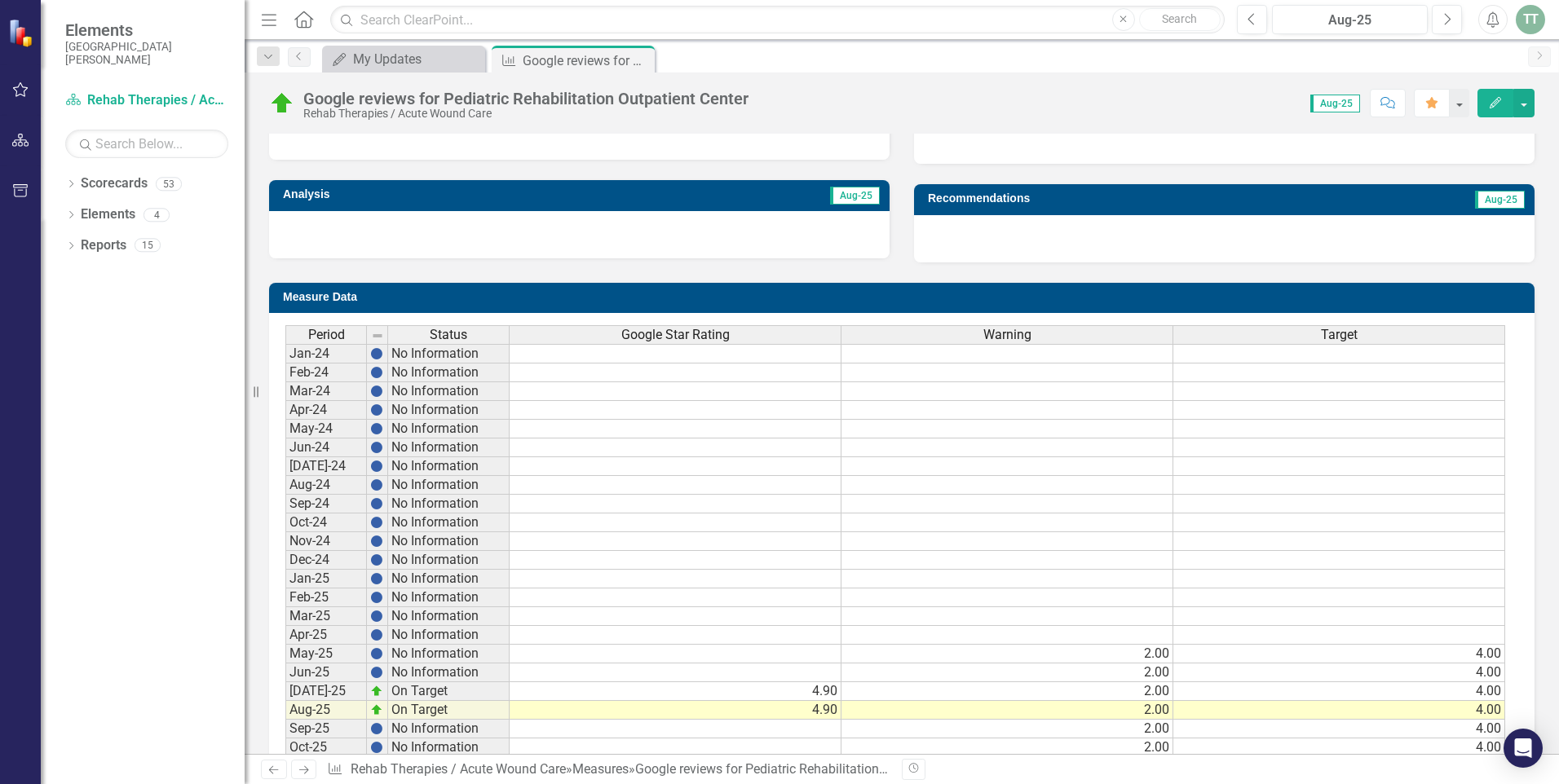
scroll to position [314, 0]
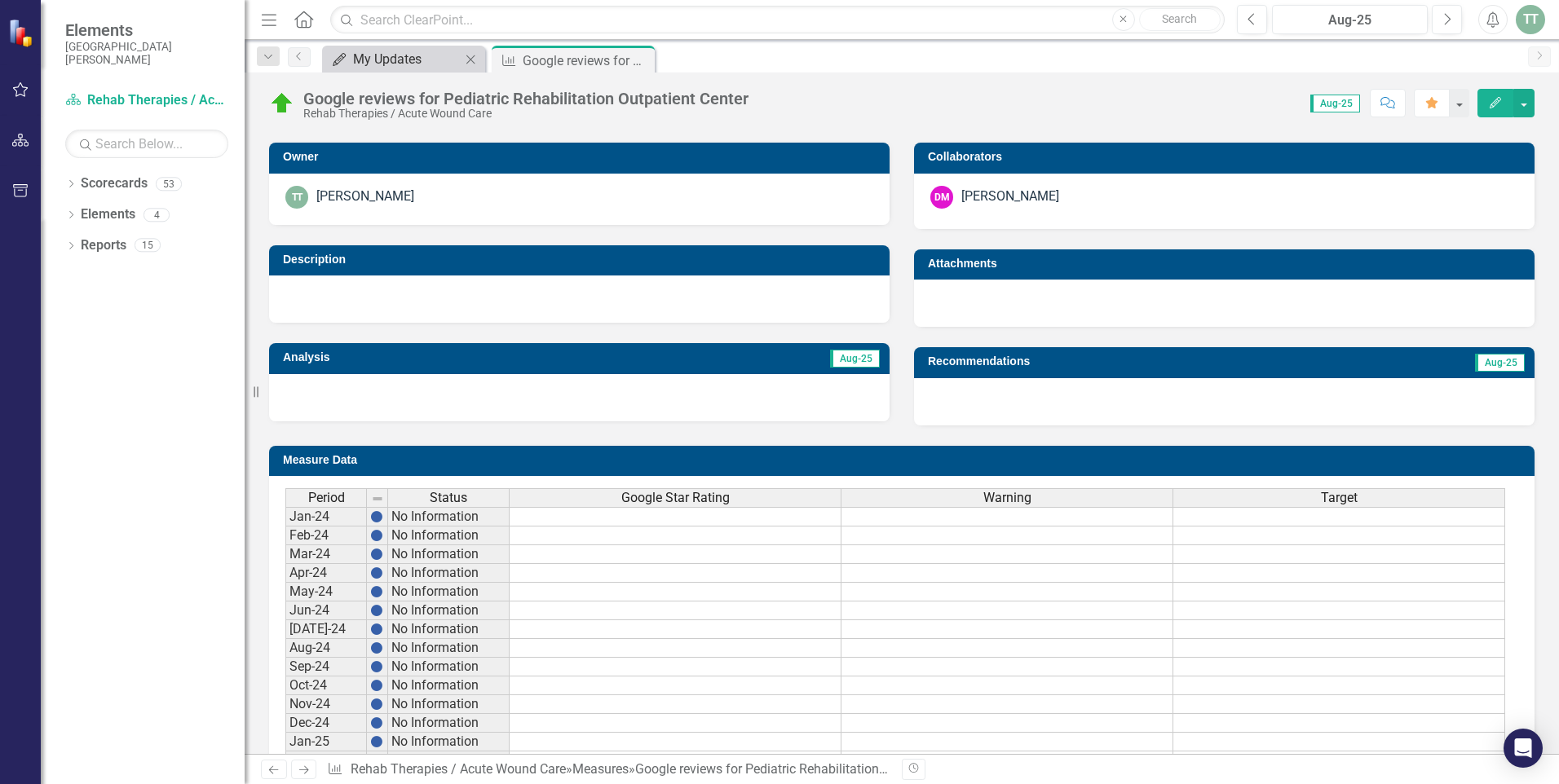
click at [372, 58] on div "My Updates" at bounding box center [406, 58] width 107 height 20
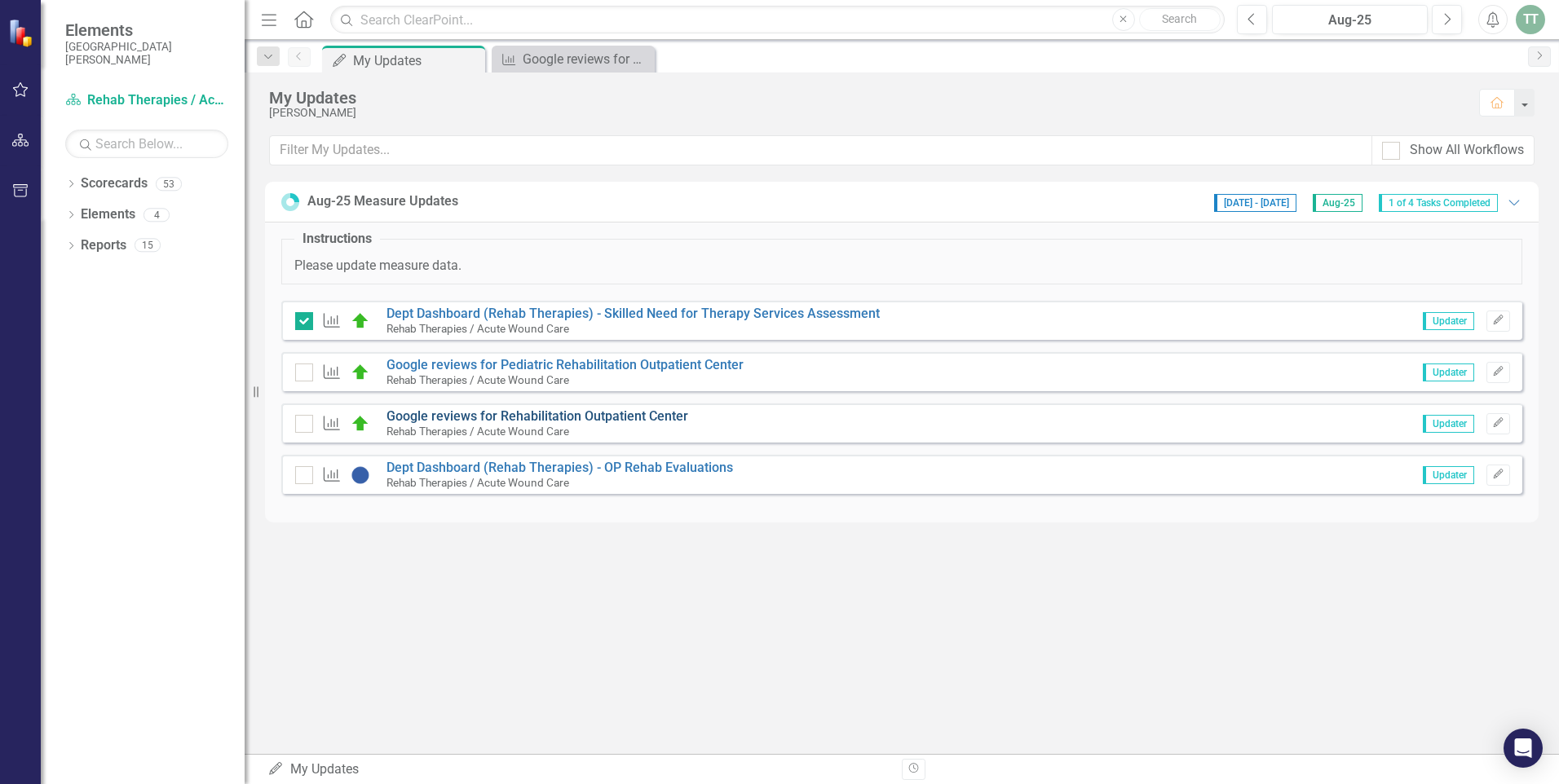
click at [467, 415] on link "Google reviews for Rehabilitation Outpatient Center" at bounding box center [537, 416] width 302 height 16
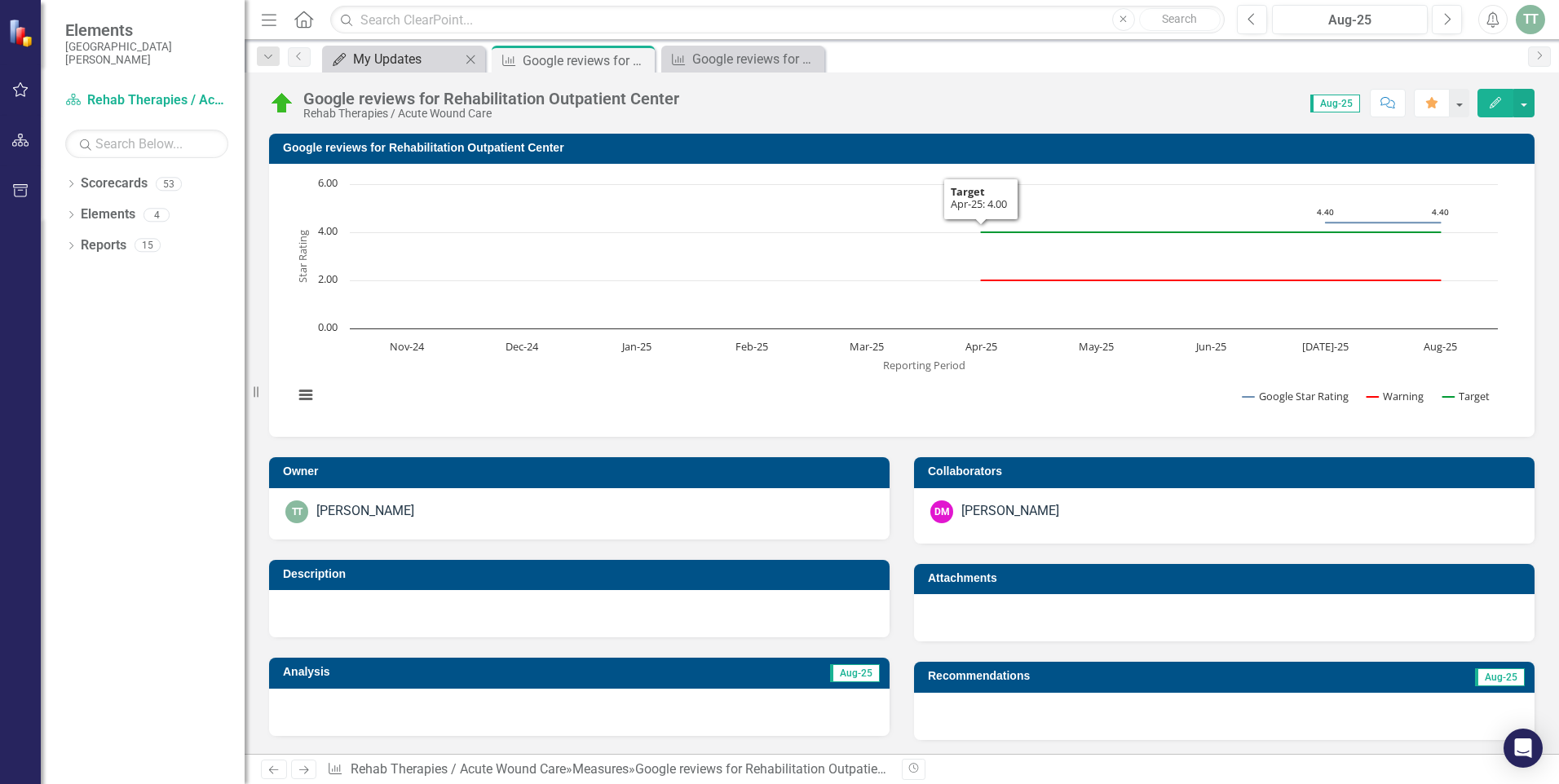
click at [416, 59] on div "My Updates" at bounding box center [406, 58] width 107 height 20
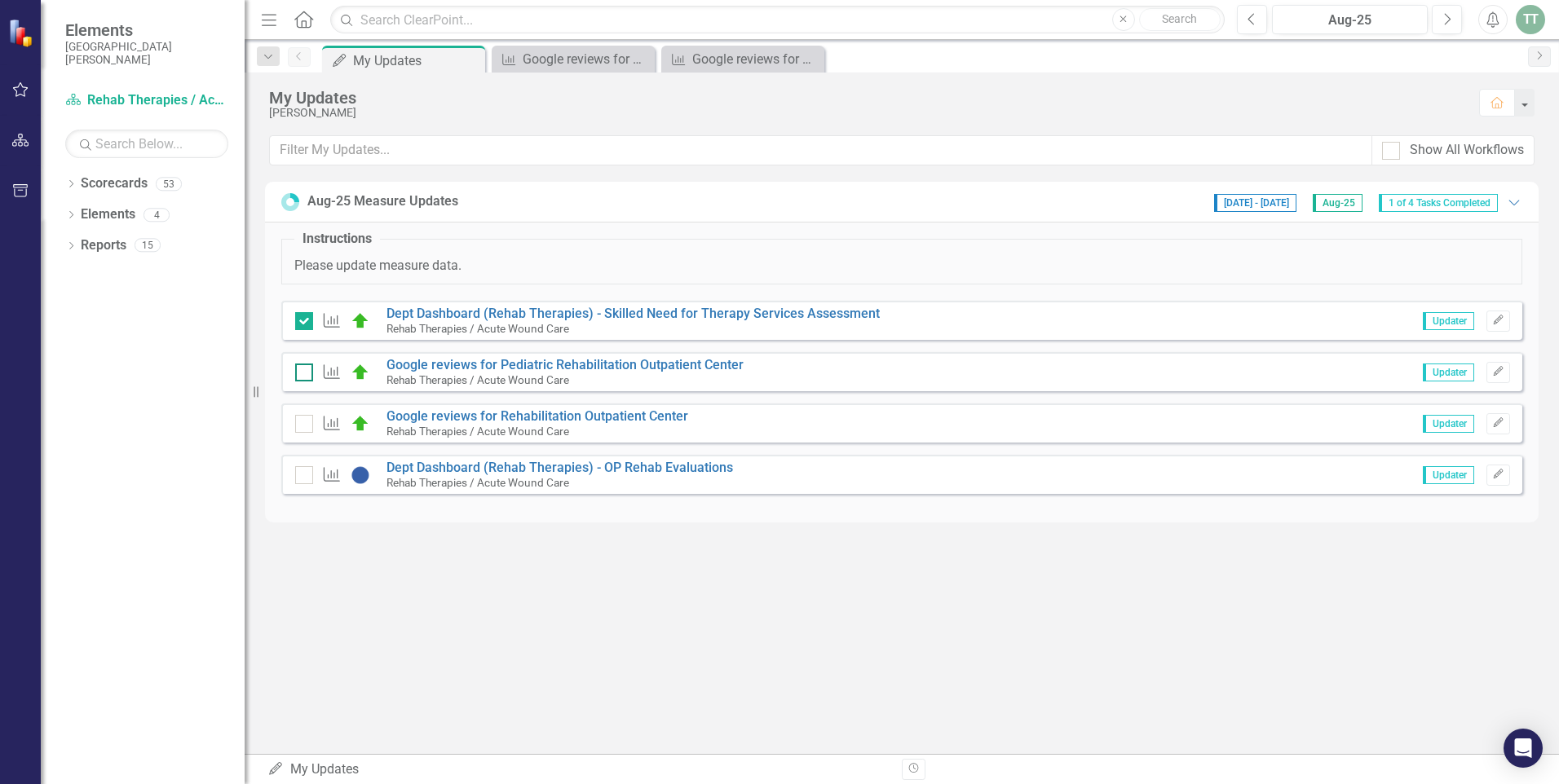
click at [299, 370] on input "checkbox" at bounding box center [301, 368] width 10 height 10
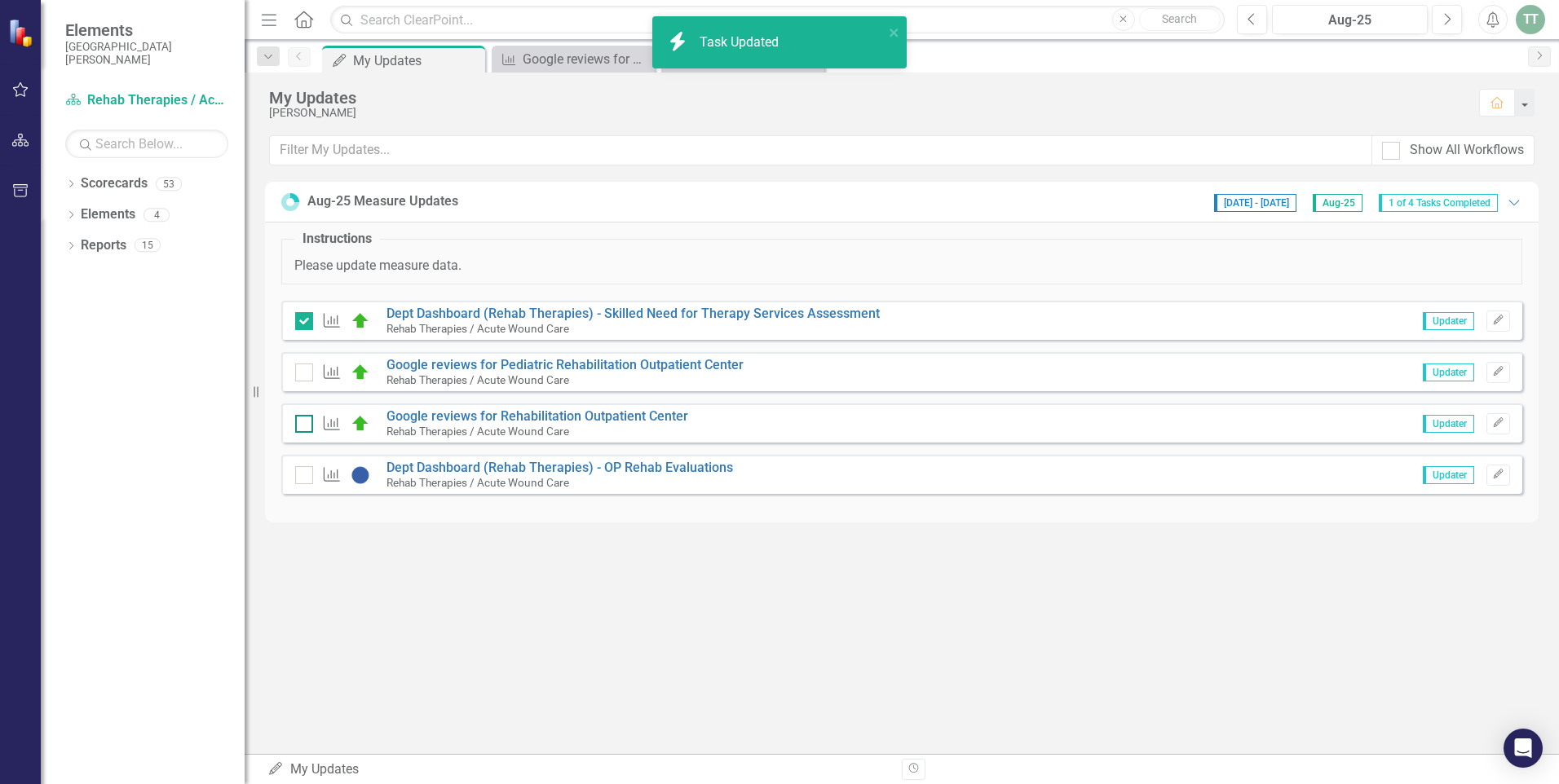
checkbox input "true"
click at [308, 420] on div at bounding box center [304, 423] width 18 height 18
click at [306, 420] on input "checkbox" at bounding box center [301, 420] width 10 height 10
checkbox input "true"
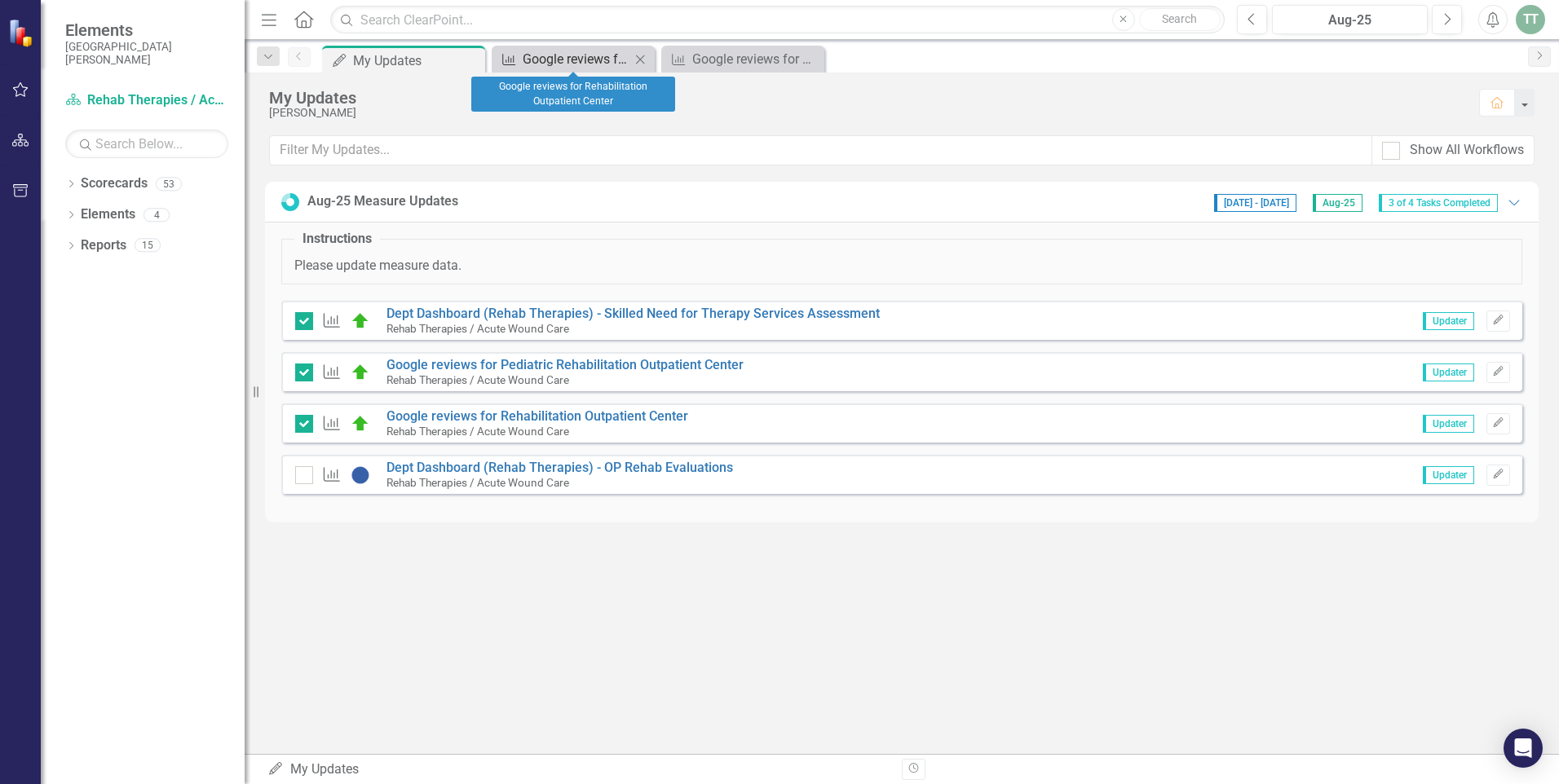
click at [580, 57] on div "Google reviews for Rehabilitation Outpatient Center" at bounding box center [576, 58] width 107 height 20
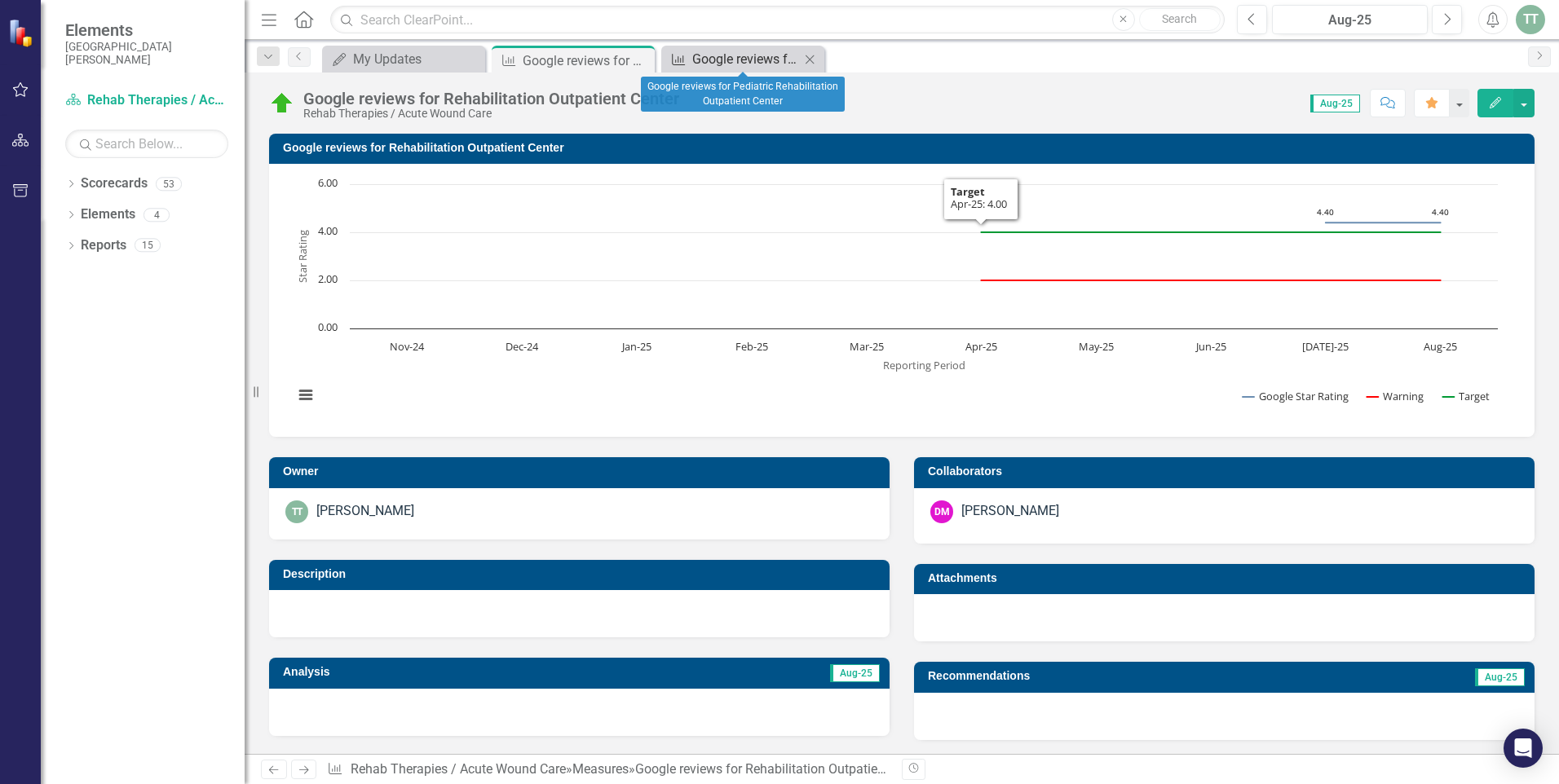
click at [726, 58] on div "Google reviews for Pediatric Rehabilitation Outpatient Center" at bounding box center [745, 58] width 107 height 20
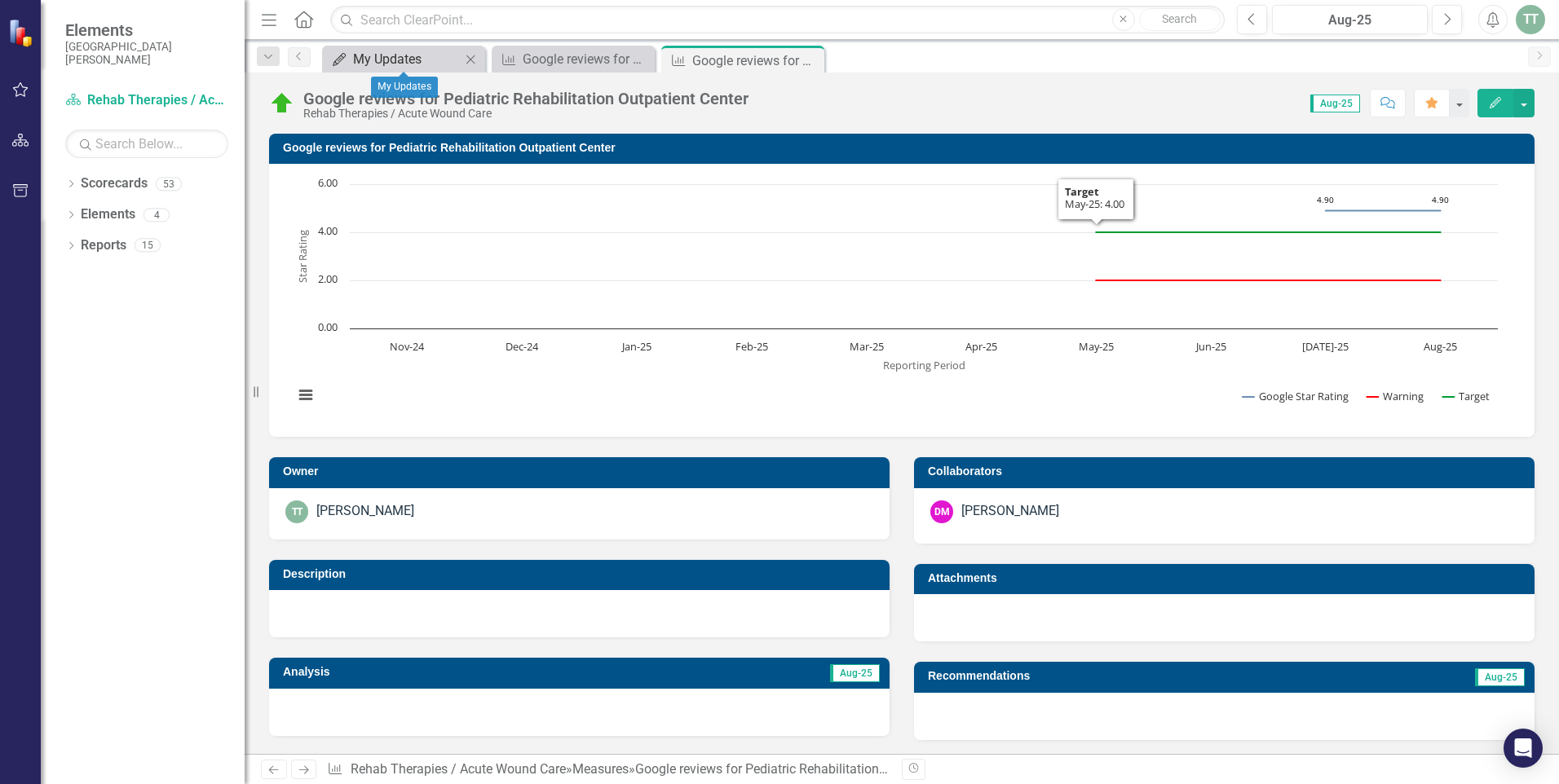
click at [392, 51] on div "My Updates" at bounding box center [406, 58] width 107 height 20
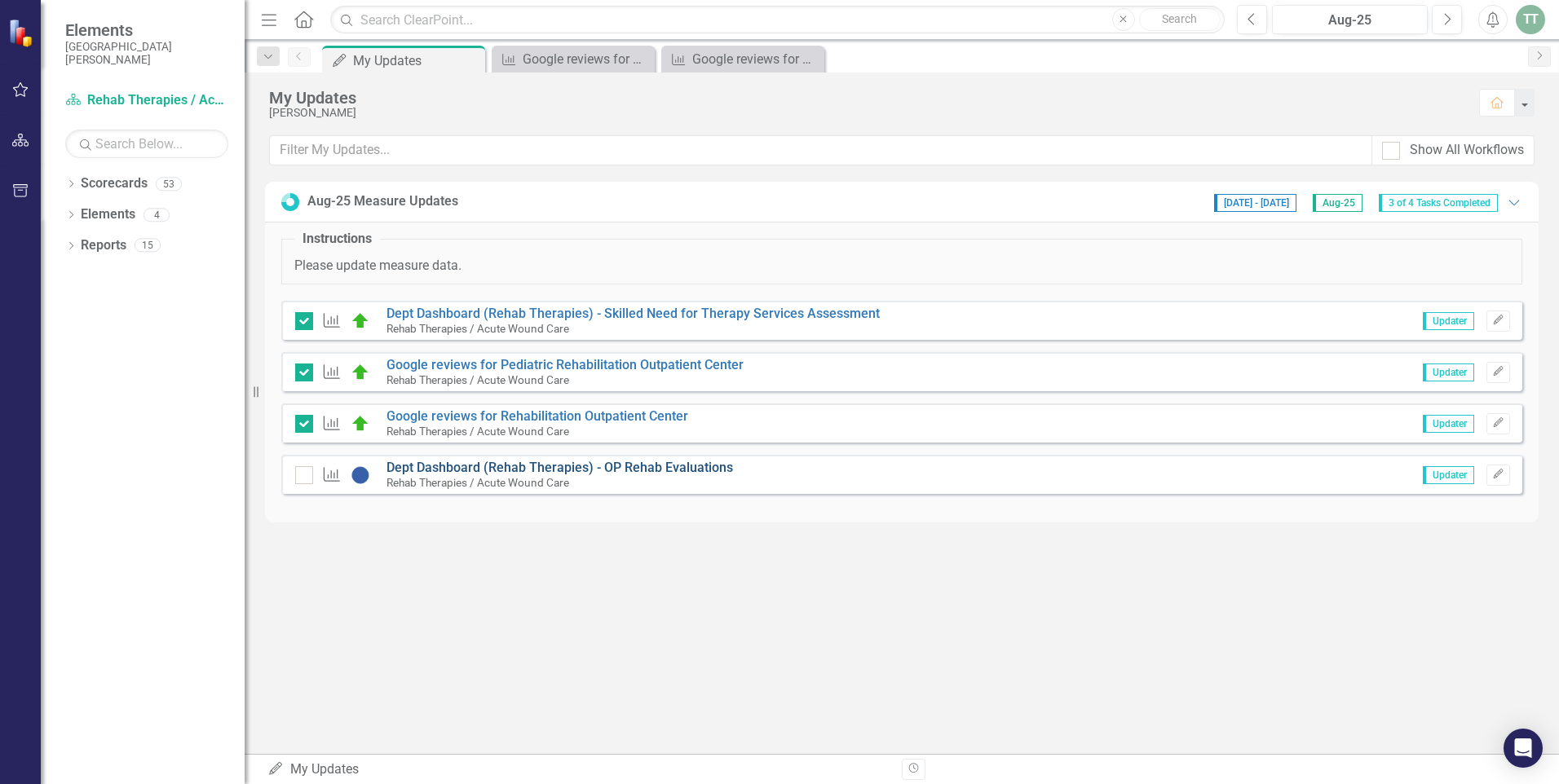
click at [491, 462] on link "Dept Dashboard (Rehab Therapies) - OP Rehab Evaluations" at bounding box center [559, 468] width 347 height 16
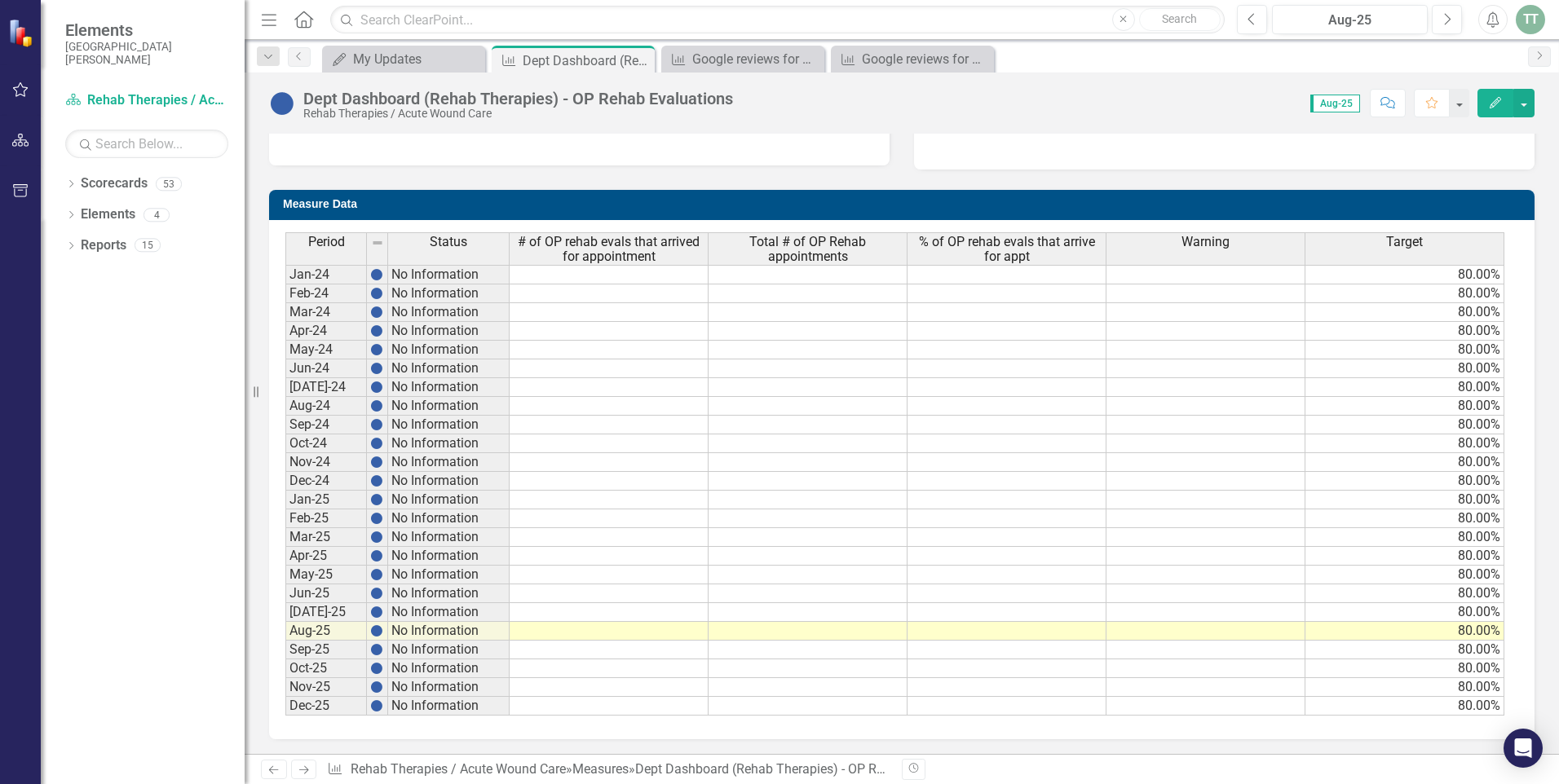
scroll to position [572, 0]
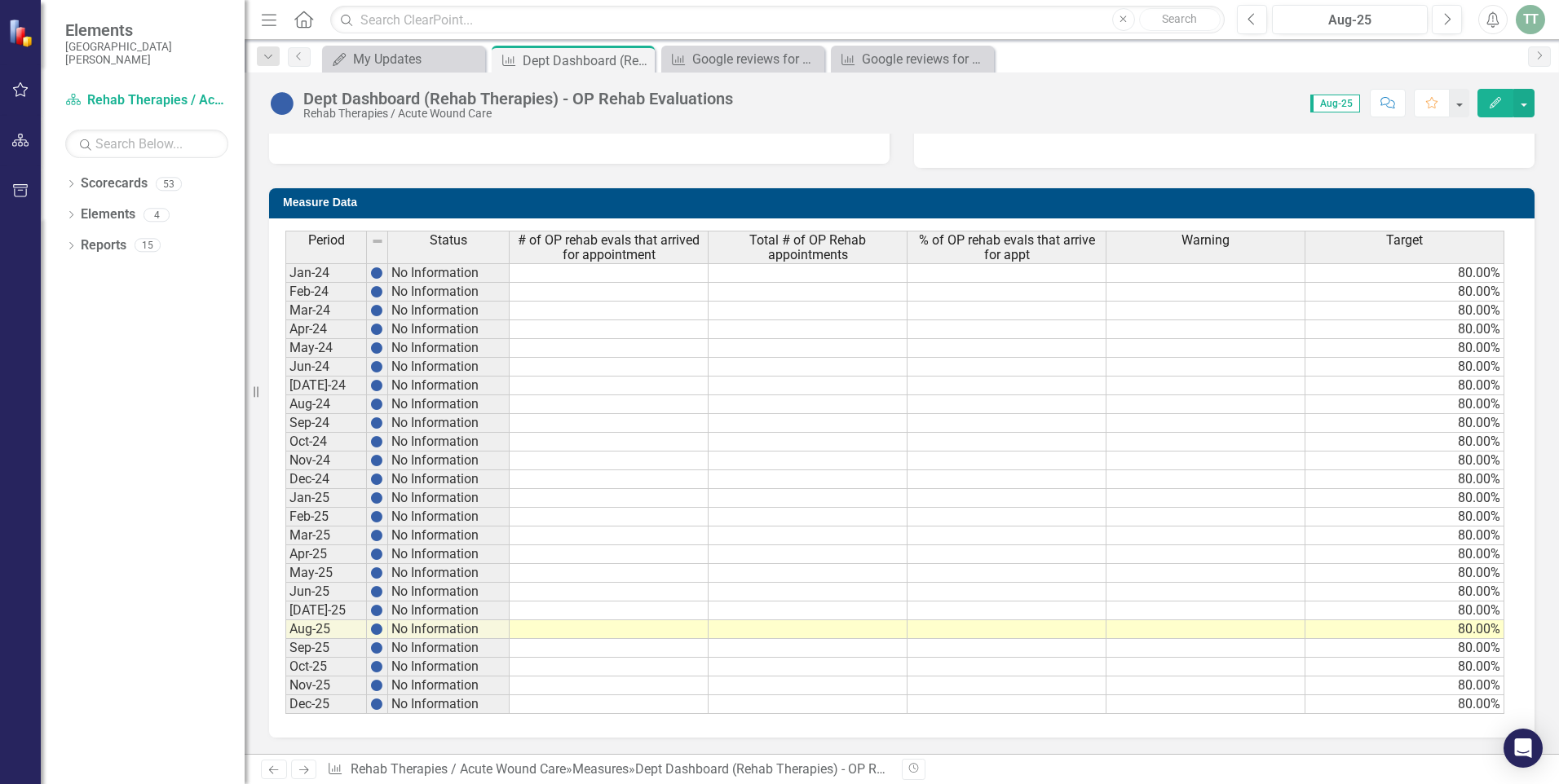
click at [584, 608] on td at bounding box center [609, 611] width 199 height 19
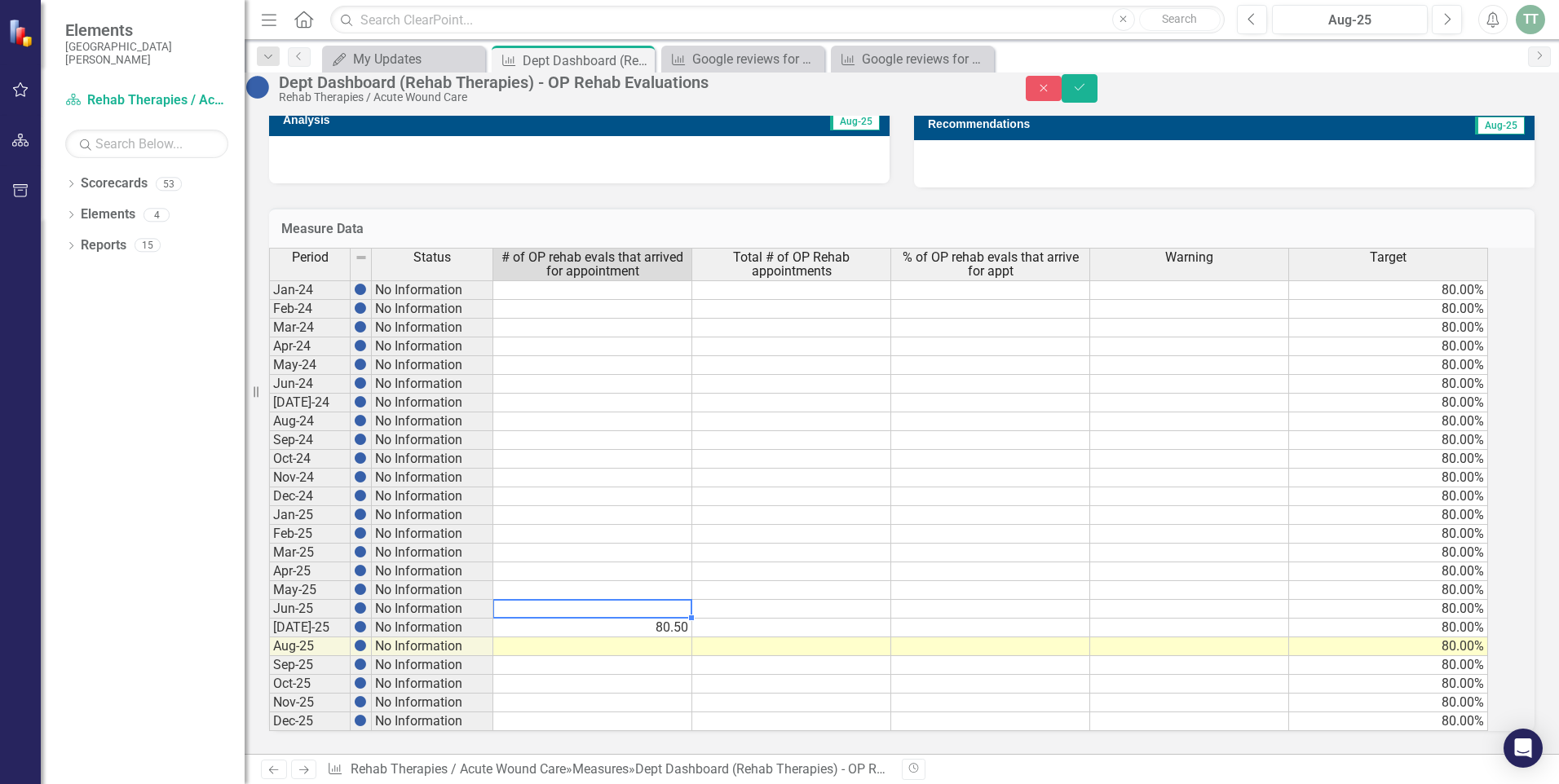
click at [590, 600] on td at bounding box center [593, 609] width 199 height 19
type textarea "80.5"
click at [1087, 91] on icon "Save" at bounding box center [1079, 87] width 15 height 11
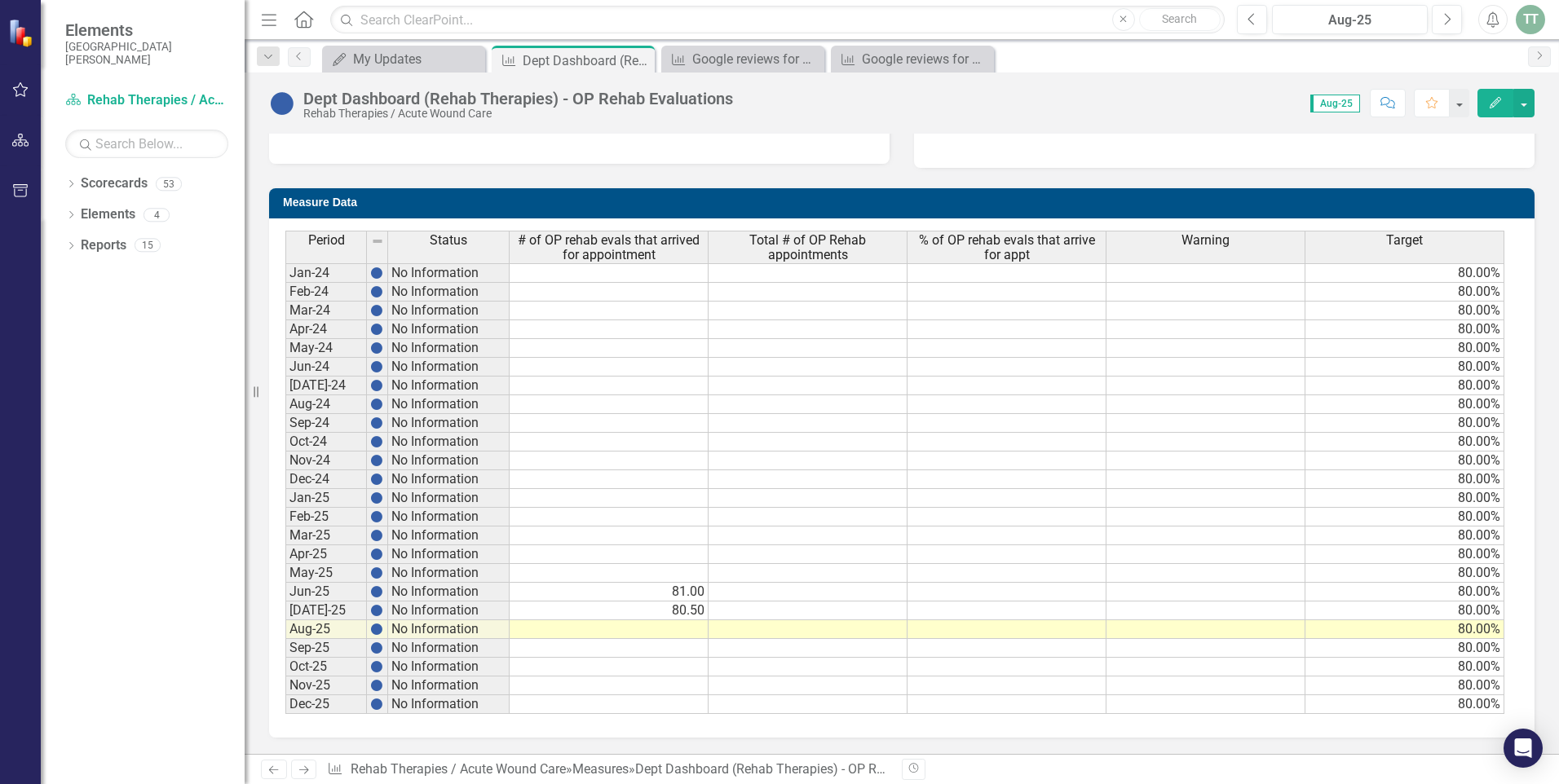
click at [1531, 22] on div "TT" at bounding box center [1530, 20] width 30 height 30
